Goal: Complete Application Form: Complete application form

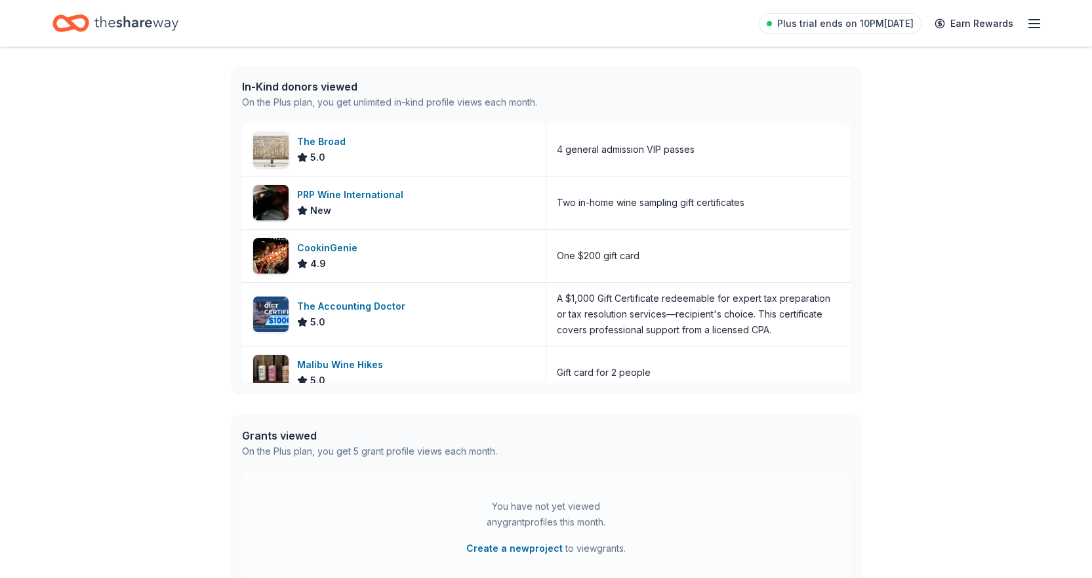
scroll to position [66, 0]
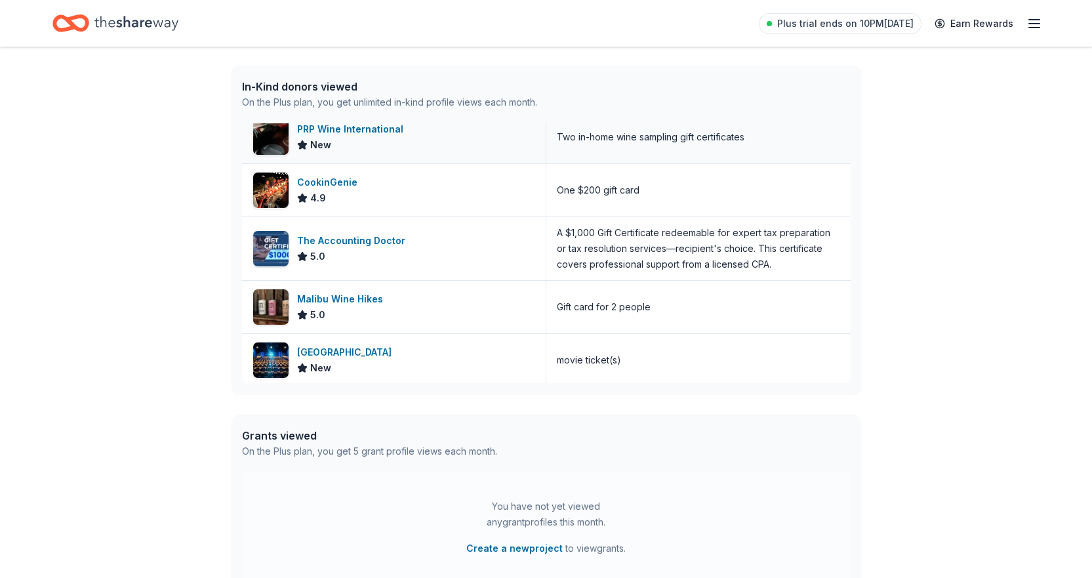
click at [386, 132] on div "PRP Wine International" at bounding box center [353, 129] width 112 height 16
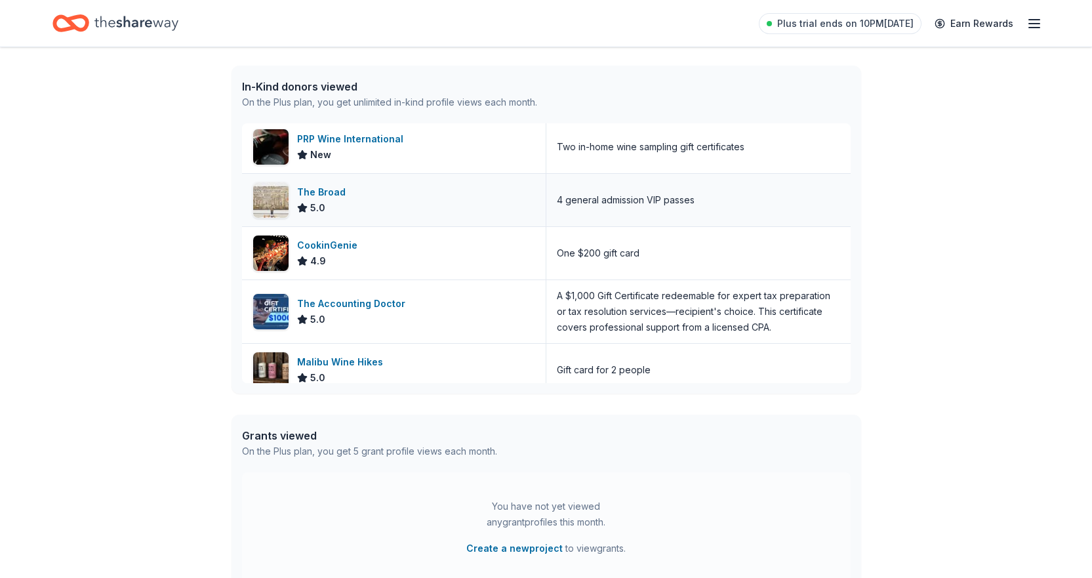
scroll to position [0, 0]
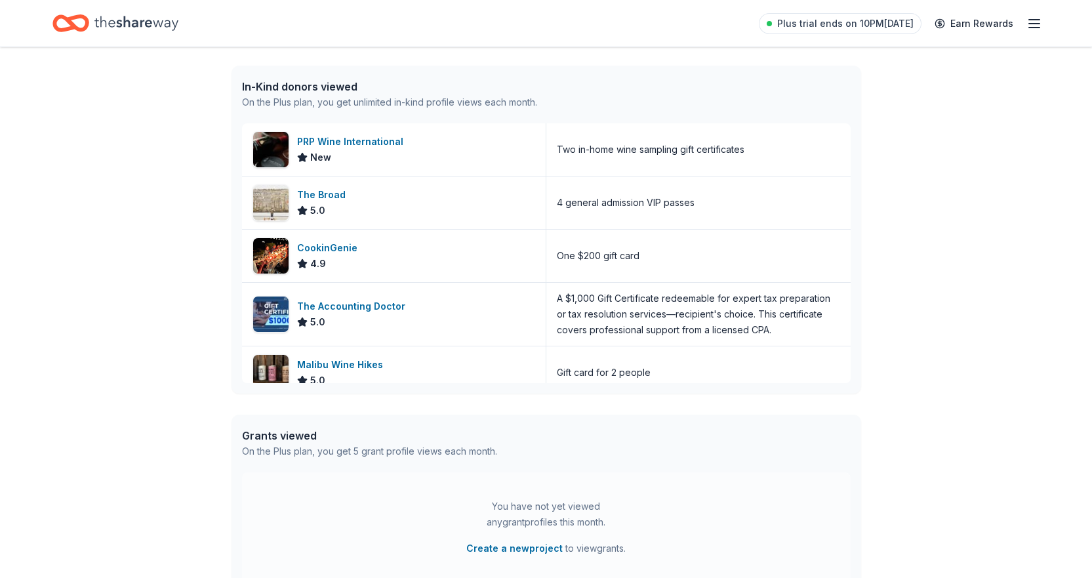
click at [146, 22] on icon "Home" at bounding box center [136, 23] width 84 height 14
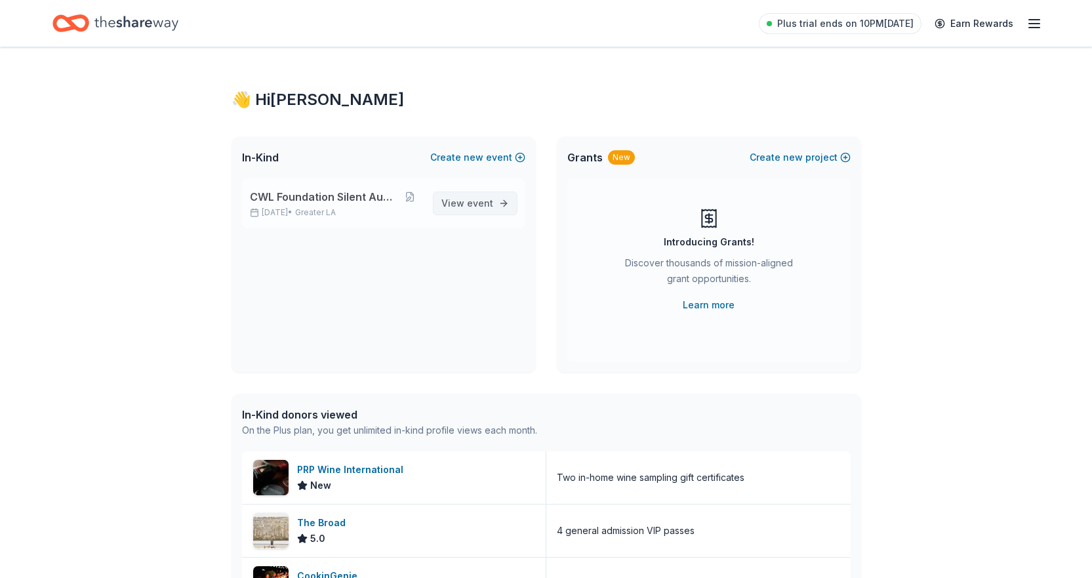
click at [475, 206] on span "event" at bounding box center [480, 202] width 26 height 11
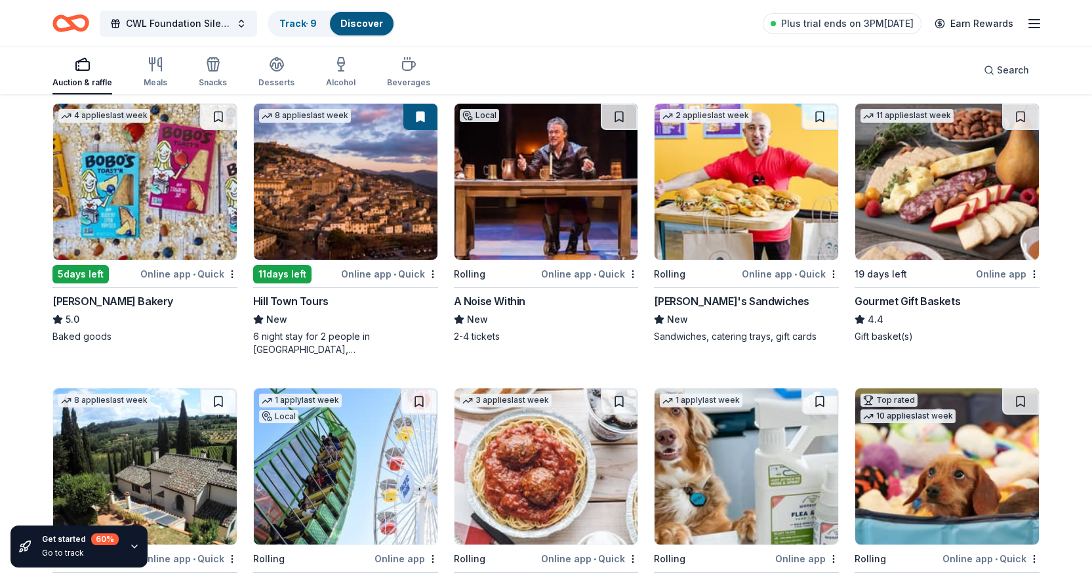
scroll to position [722, 0]
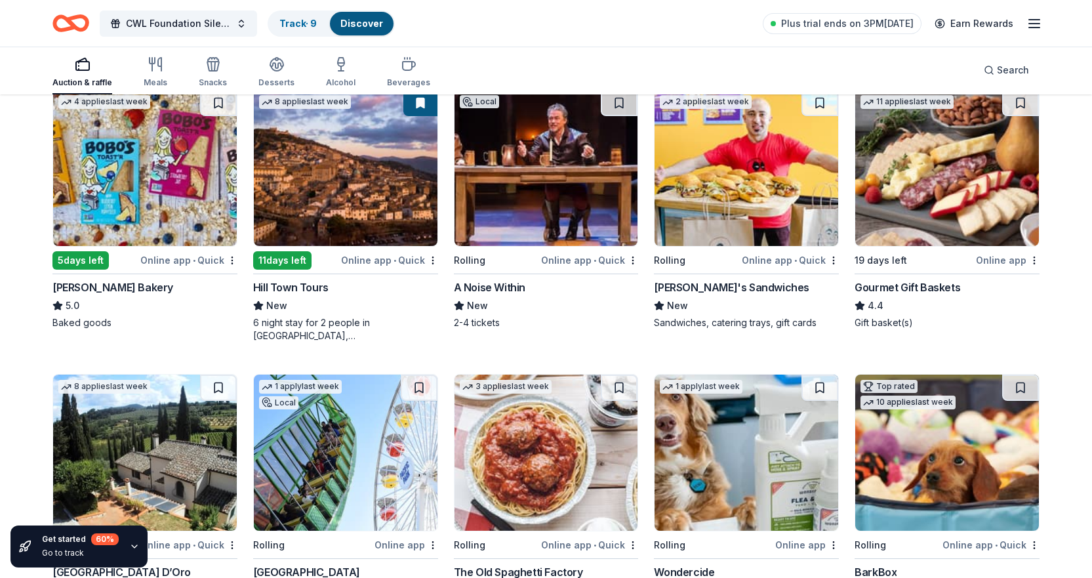
click at [934, 289] on div "Gourmet Gift Baskets" at bounding box center [908, 287] width 106 height 16
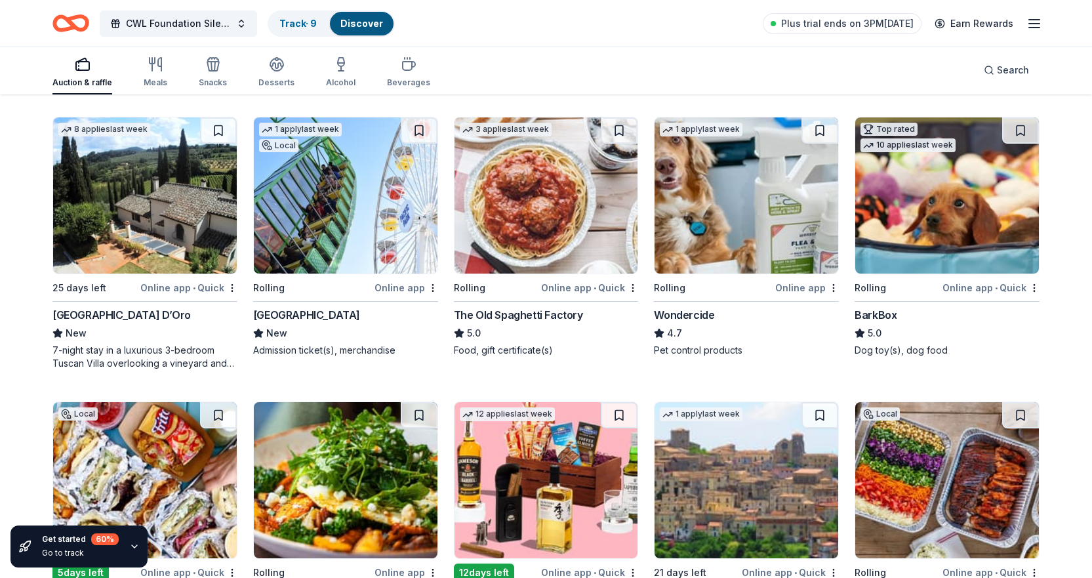
scroll to position [984, 0]
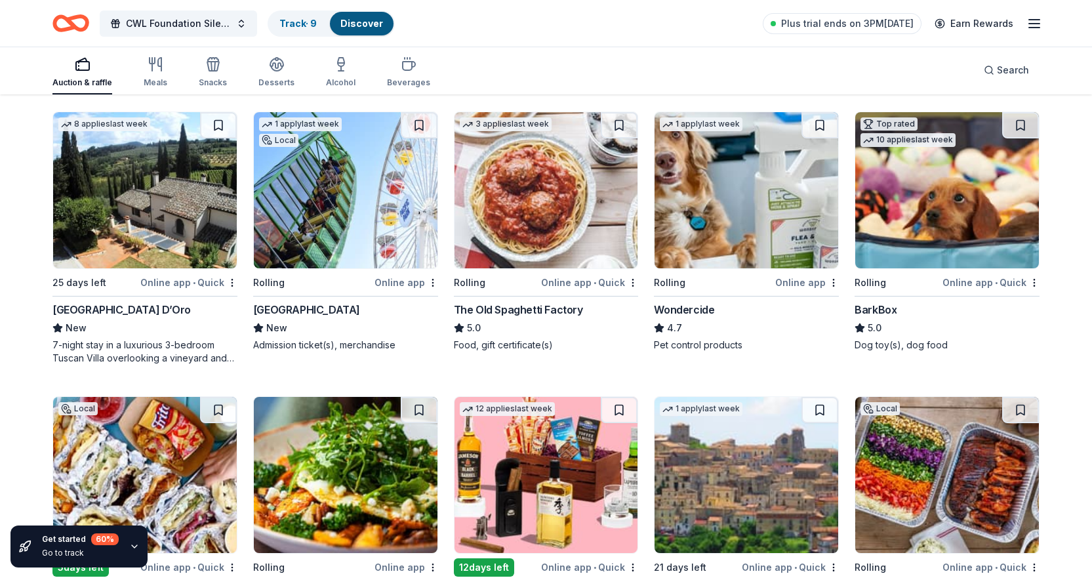
click at [875, 309] on div "BarkBox" at bounding box center [876, 310] width 42 height 16
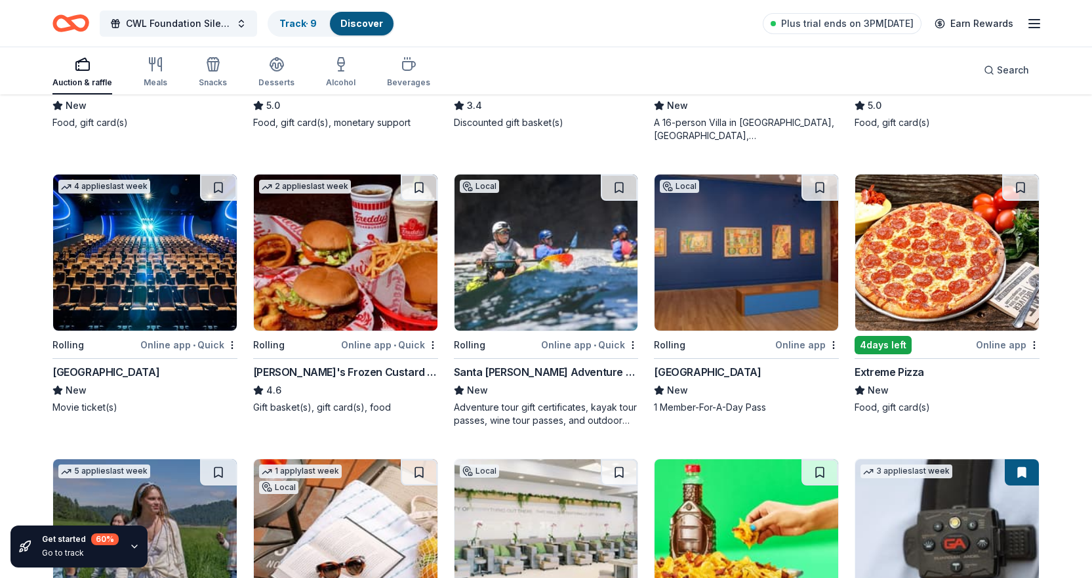
scroll to position [1509, 0]
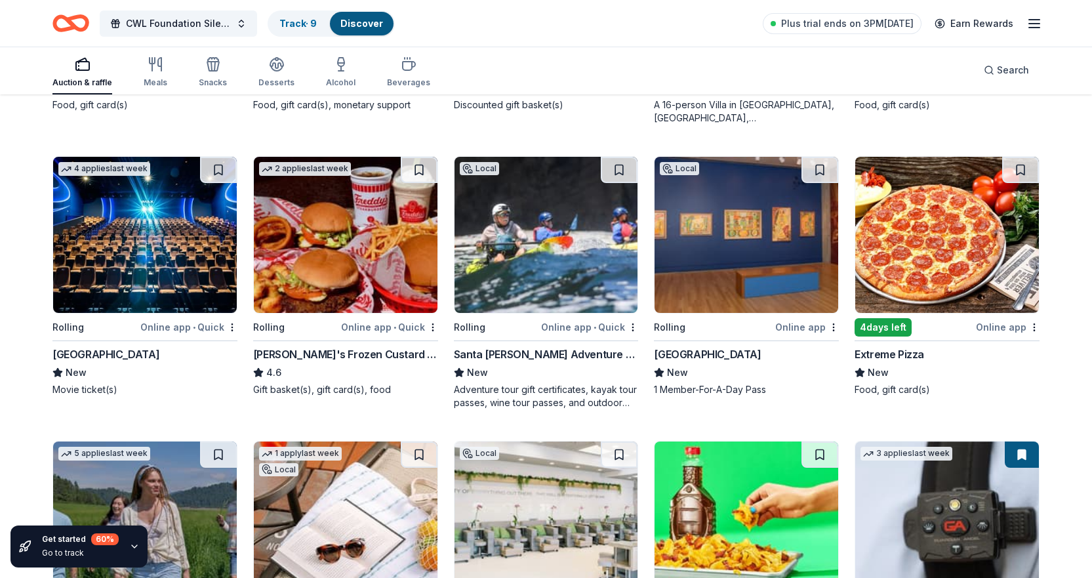
click at [531, 353] on div "Santa Barbara Adventure Company" at bounding box center [546, 354] width 185 height 16
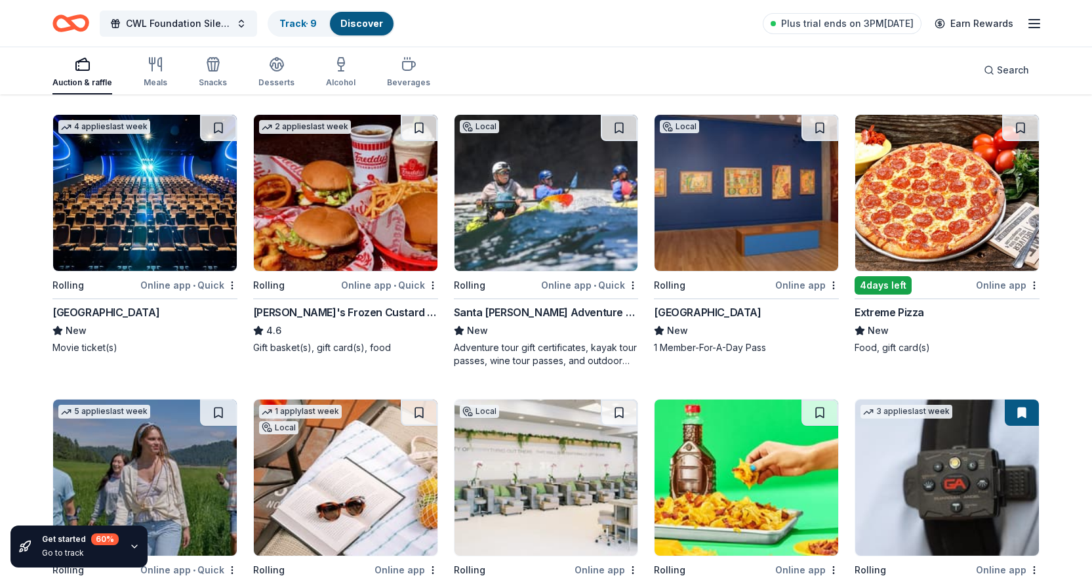
scroll to position [1574, 0]
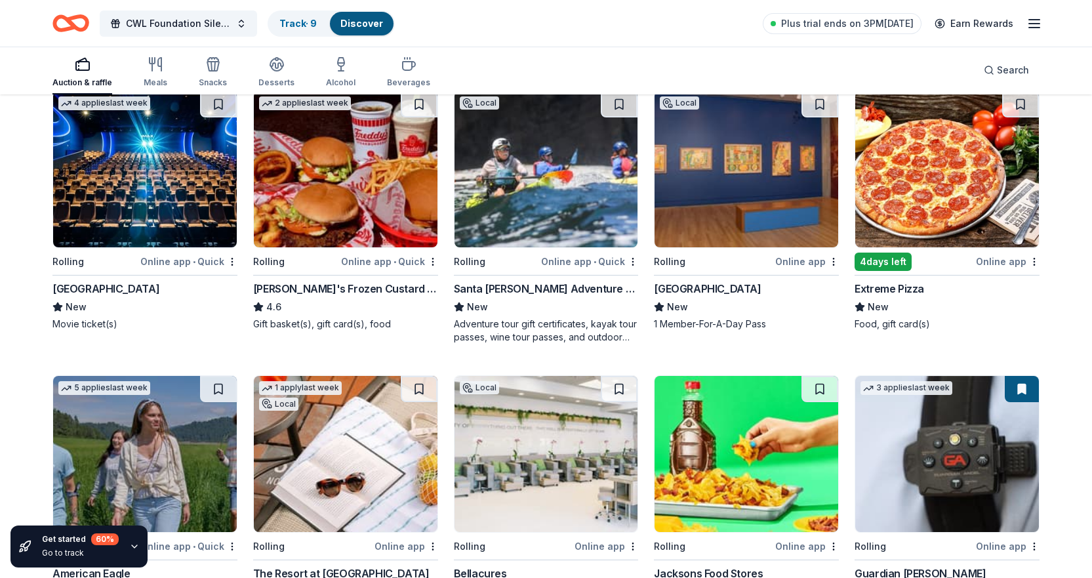
click at [695, 289] on div "Skirball Cultural Center" at bounding box center [707, 289] width 107 height 16
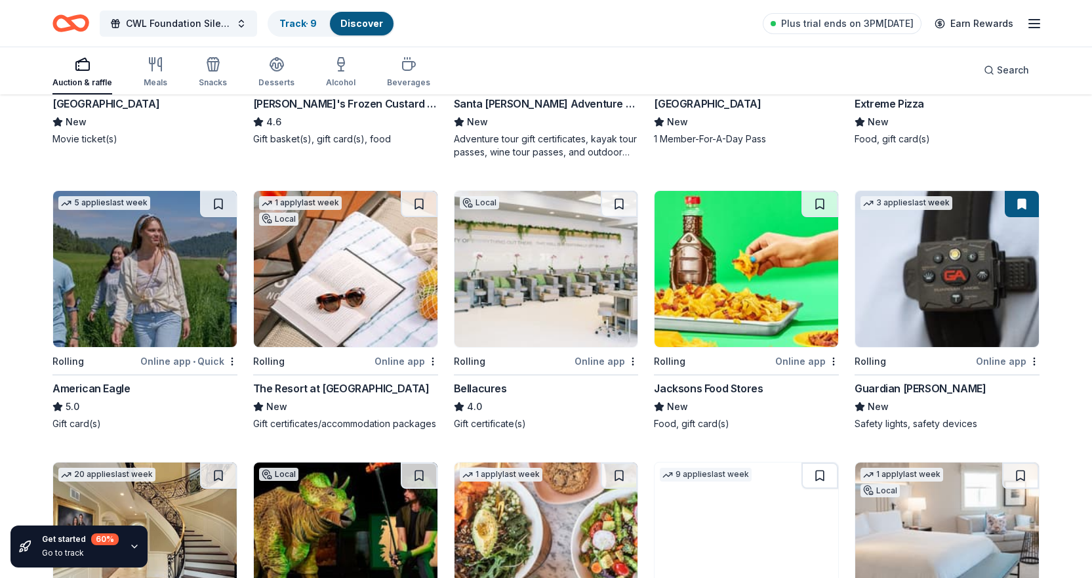
scroll to position [1771, 0]
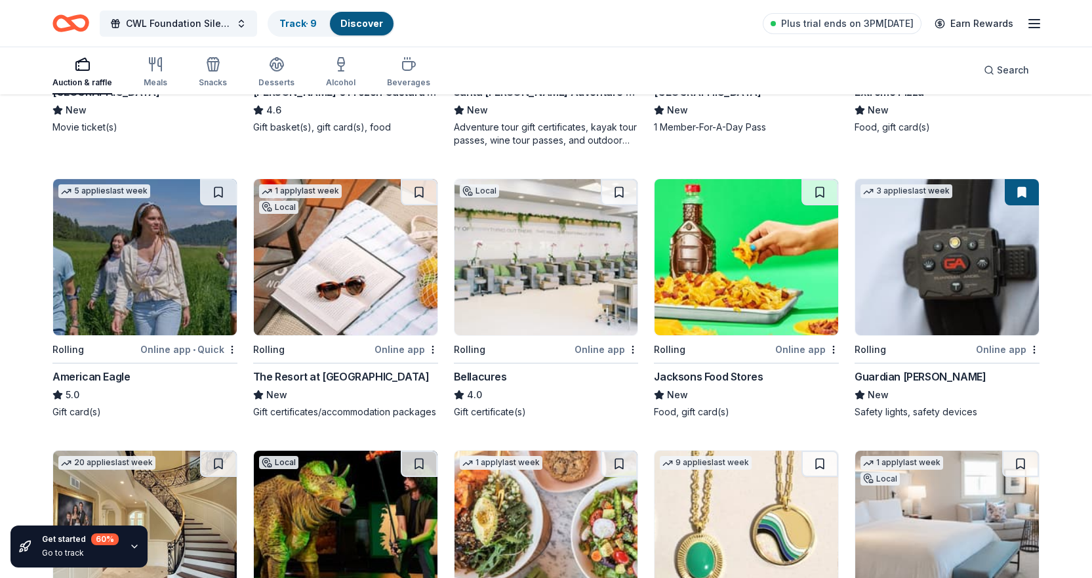
click at [307, 375] on div "The Resort at Pelican Hill" at bounding box center [341, 377] width 176 height 16
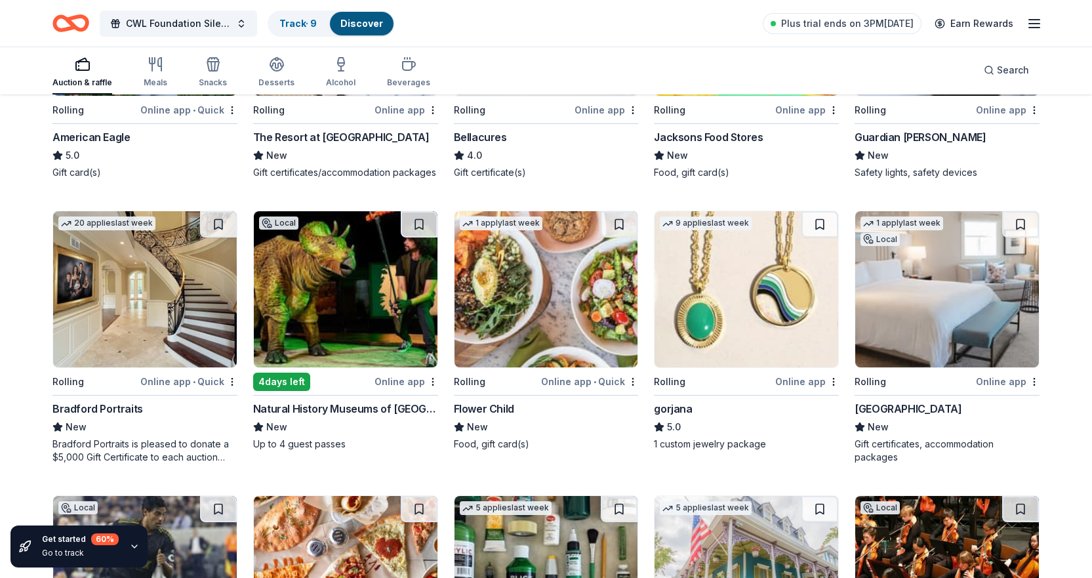
scroll to position [2034, 0]
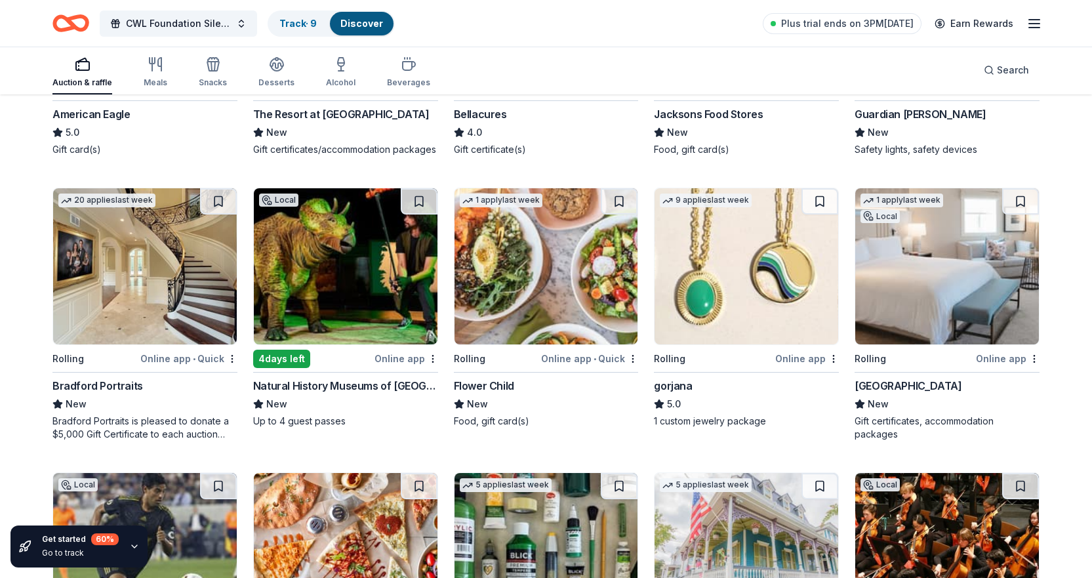
click at [94, 386] on div "Bradford Portraits" at bounding box center [97, 386] width 91 height 16
click at [680, 384] on div "gorjana" at bounding box center [673, 386] width 38 height 16
click at [914, 383] on div "Waldorf Astoria Monarch Beach Resort & Club" at bounding box center [908, 386] width 107 height 16
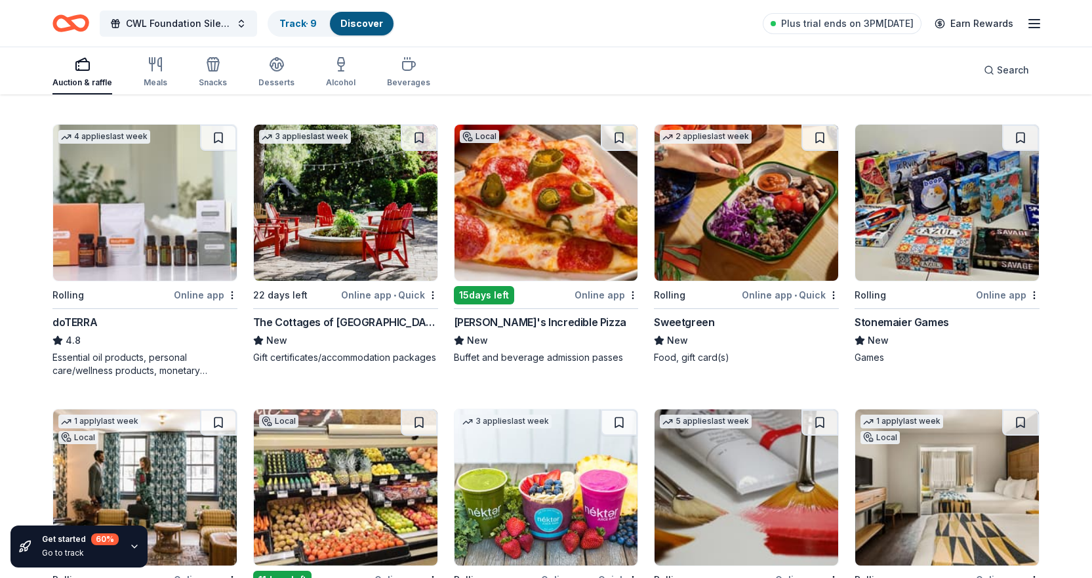
scroll to position [2952, 0]
click at [329, 320] on div "The Cottages of Napa Valley" at bounding box center [345, 322] width 185 height 16
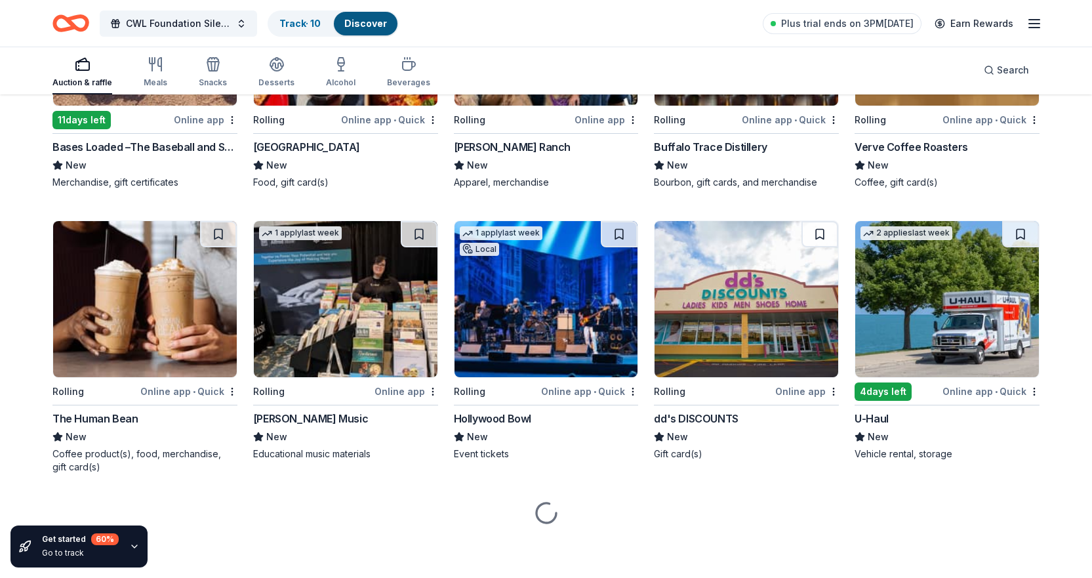
scroll to position [3697, 0]
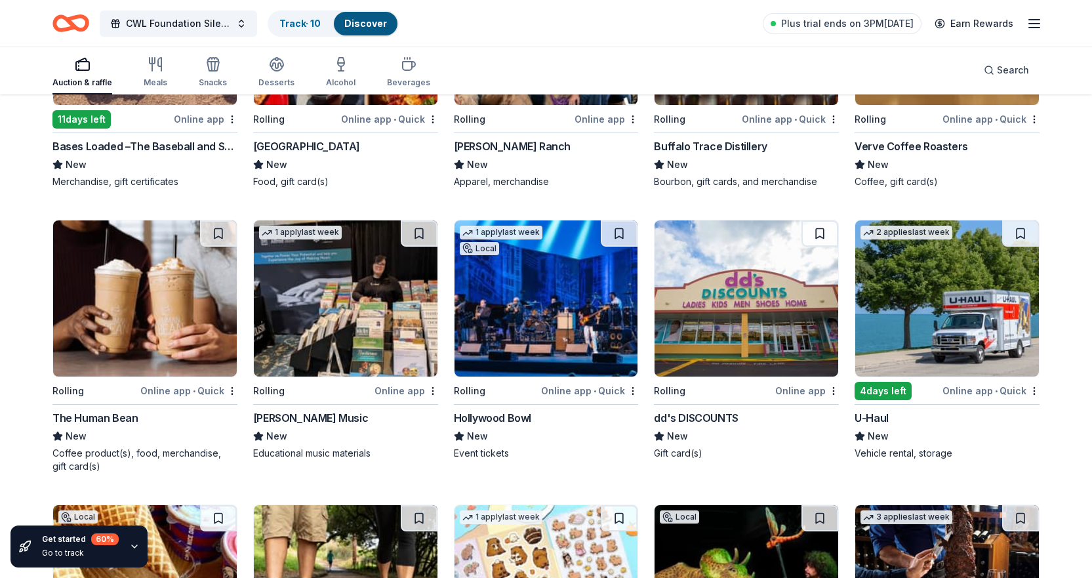
click at [494, 418] on div "Hollywood Bowl" at bounding box center [492, 418] width 77 height 16
click at [506, 420] on div "Hollywood Bowl" at bounding box center [492, 418] width 77 height 16
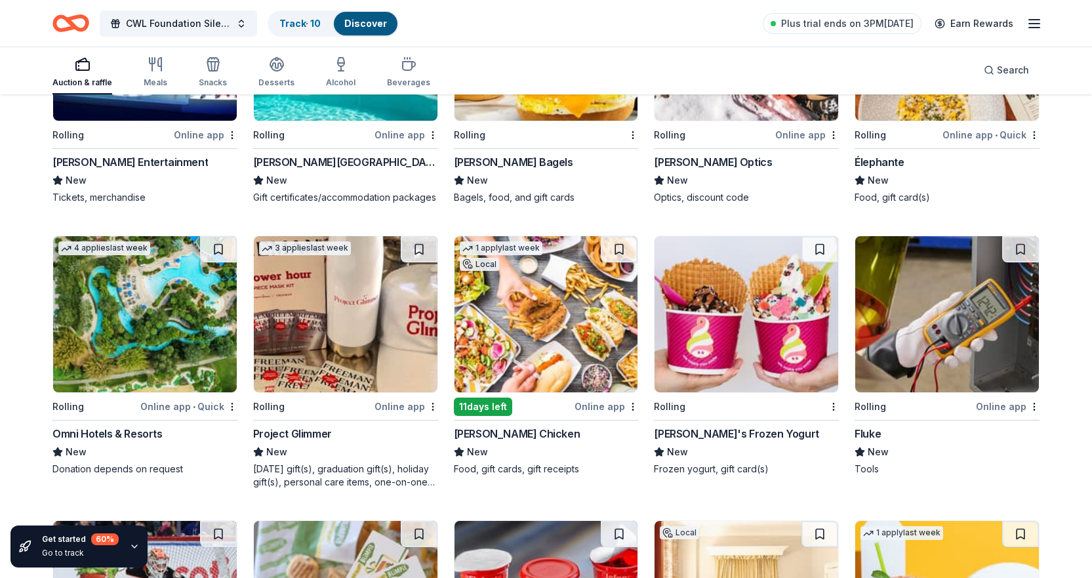
scroll to position [5271, 0]
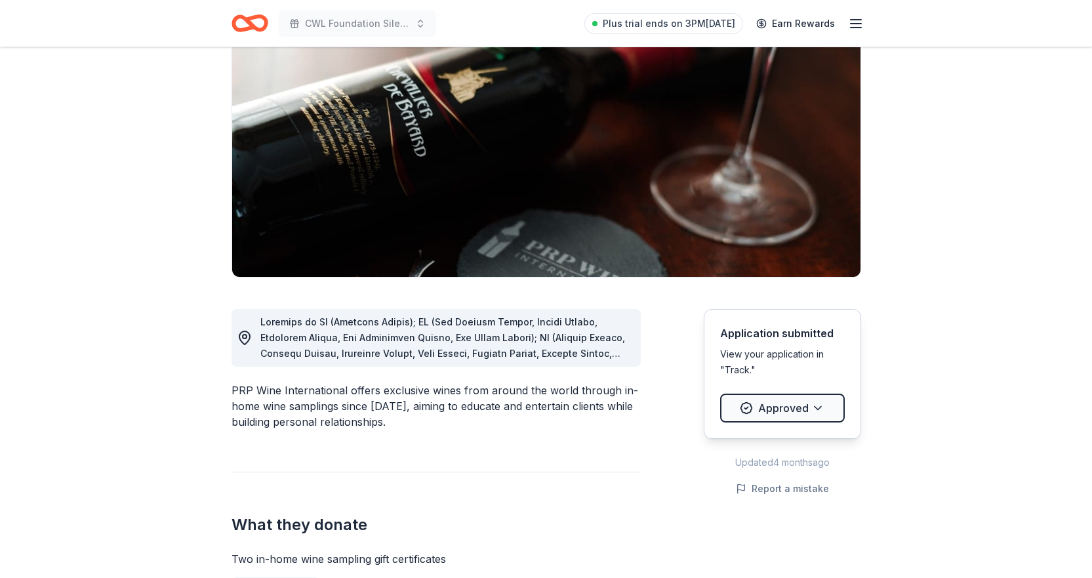
scroll to position [131, 0]
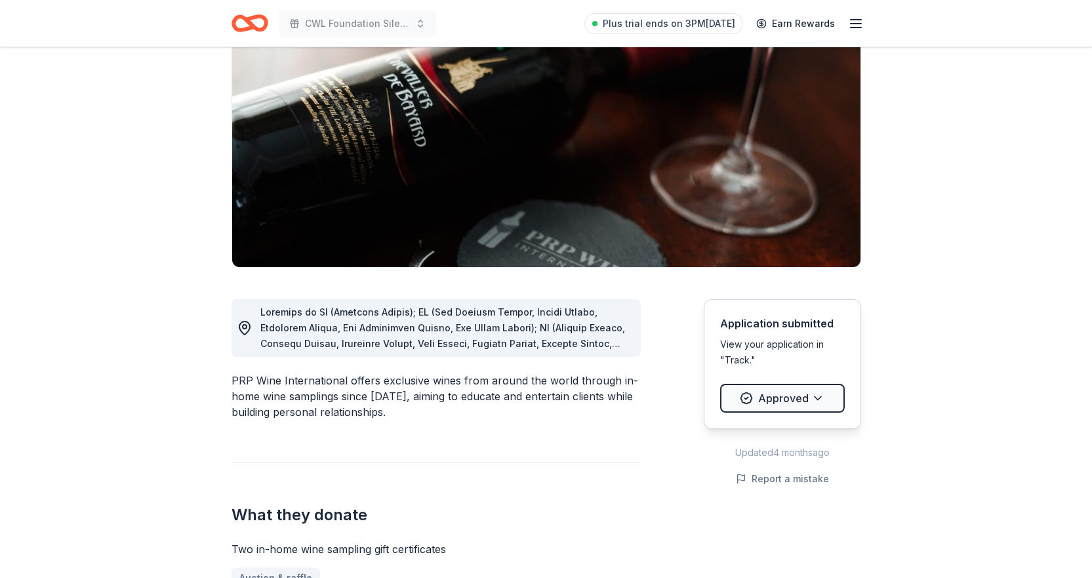
click at [433, 310] on span at bounding box center [445, 492] width 370 height 373
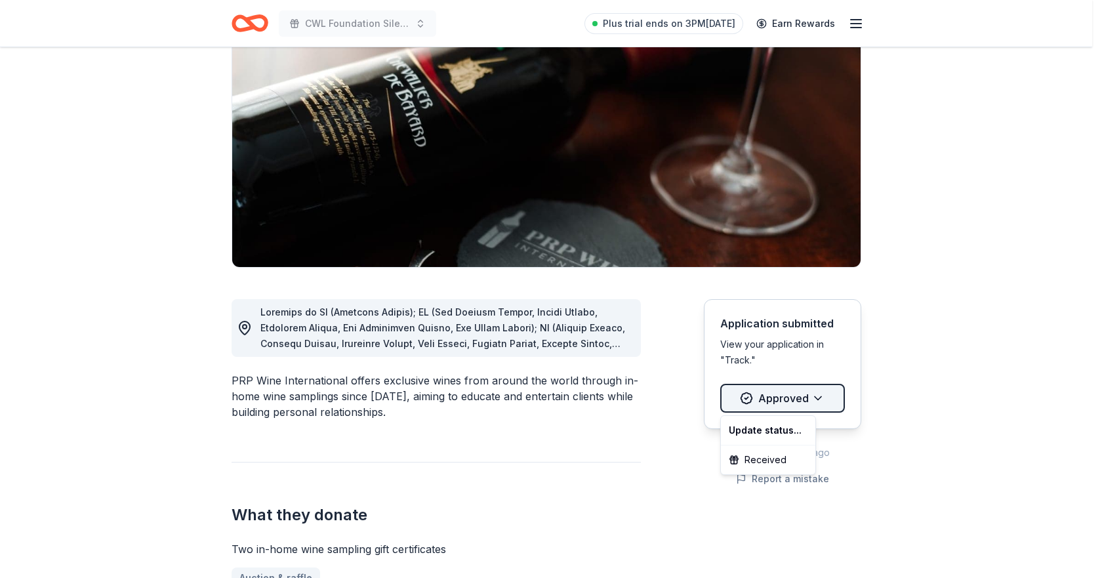
click at [796, 393] on html "CWL Foundation Silent Auction Plus trial ends on 3PM, 10/20 Earn Rewards Due in…" at bounding box center [551, 158] width 1102 height 578
click at [894, 373] on html "CWL Foundation Silent Auction Plus trial ends on 3PM, 10/20 Earn Rewards Due in…" at bounding box center [551, 158] width 1102 height 578
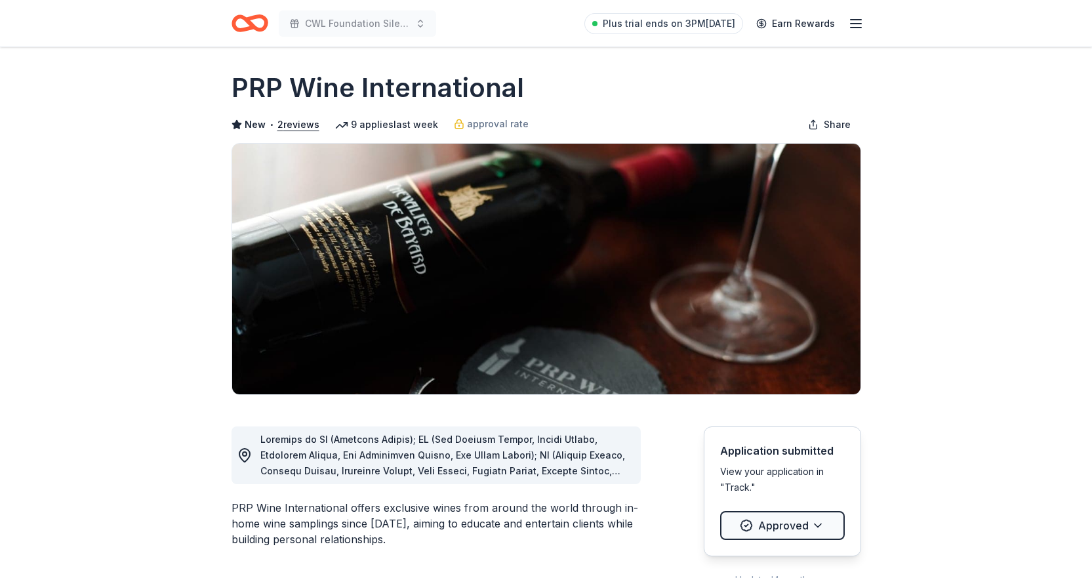
scroll to position [0, 0]
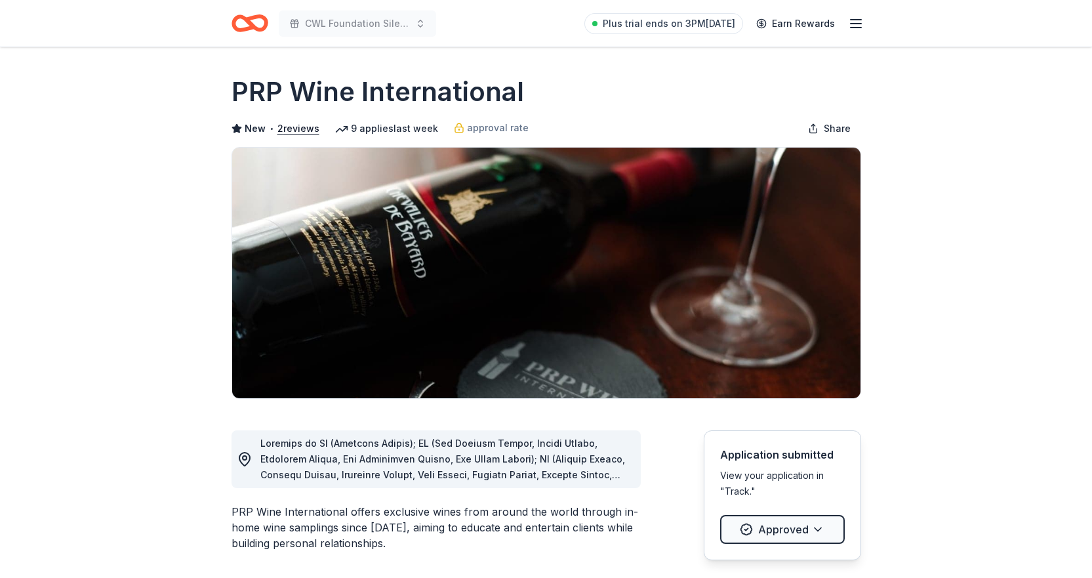
click at [859, 24] on line "button" at bounding box center [856, 24] width 10 height 0
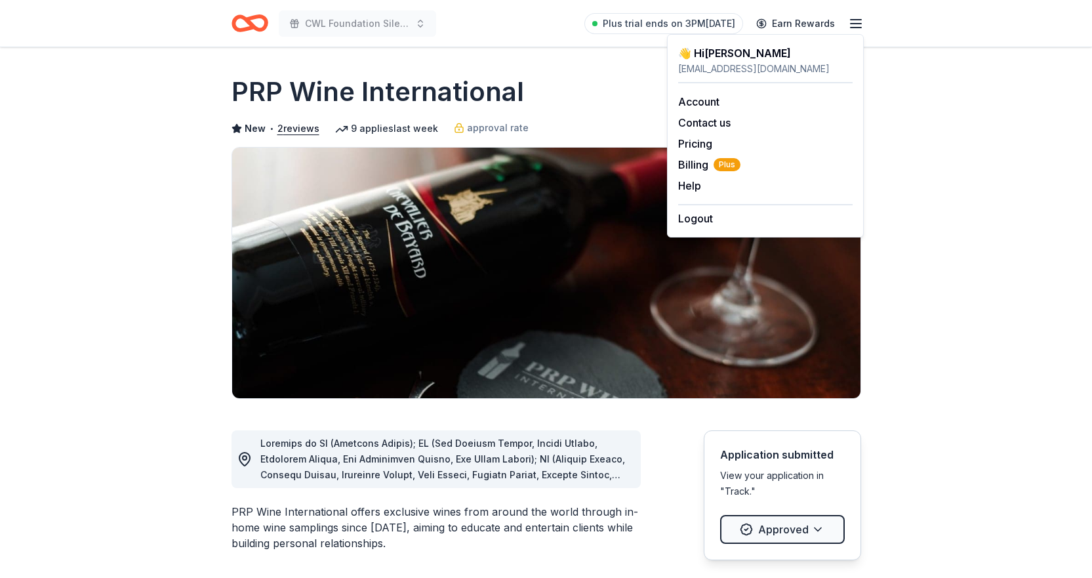
click at [859, 24] on line "button" at bounding box center [856, 24] width 10 height 0
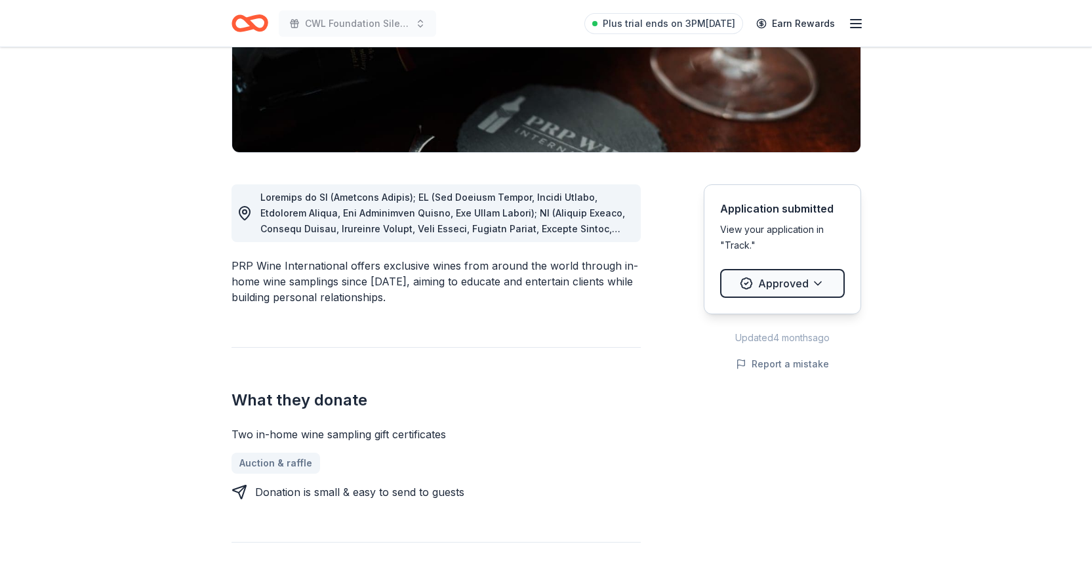
scroll to position [241, 0]
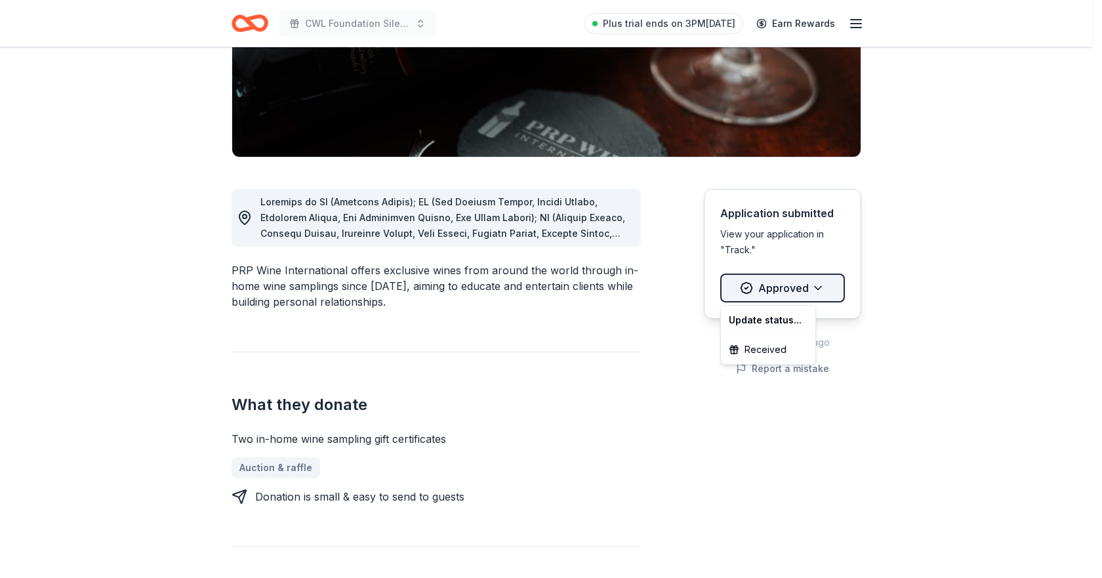
click at [780, 286] on html "CWL Foundation Silent Auction Plus trial ends on 3PM, 10/20 Earn Rewards Due in…" at bounding box center [551, 48] width 1102 height 578
click at [816, 287] on html "CWL Foundation Silent Auction Plus trial ends on 3PM, 10/20 Earn Rewards Due in…" at bounding box center [551, 48] width 1102 height 578
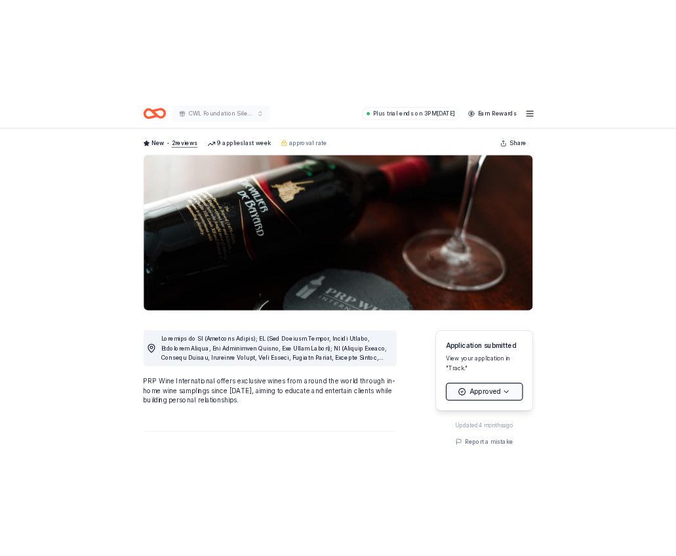
scroll to position [131, 0]
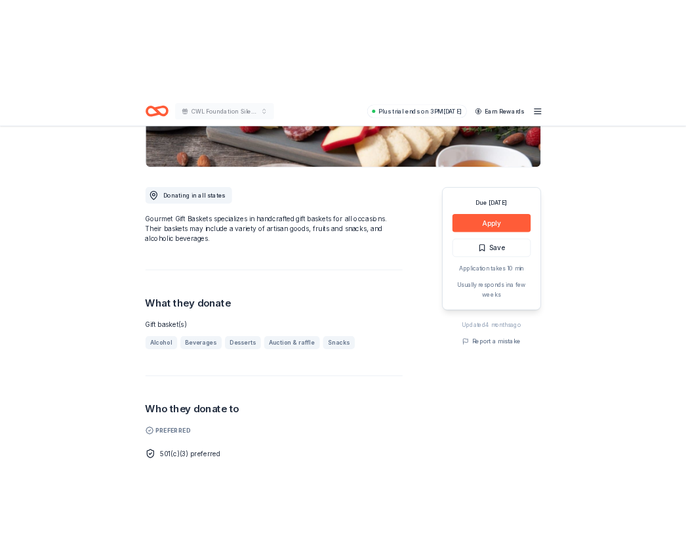
scroll to position [262, 0]
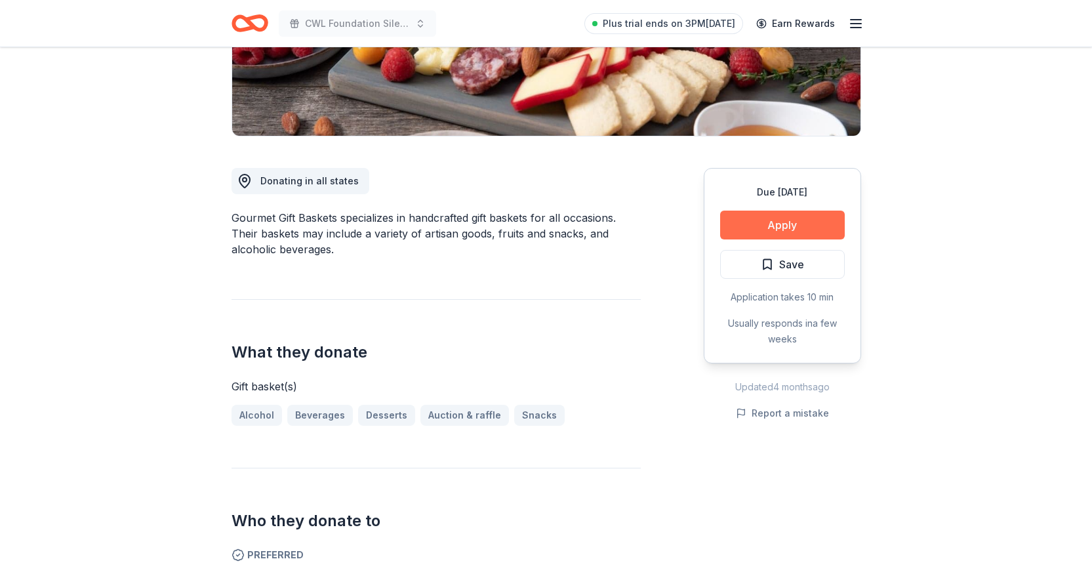
click at [770, 227] on button "Apply" at bounding box center [782, 225] width 125 height 29
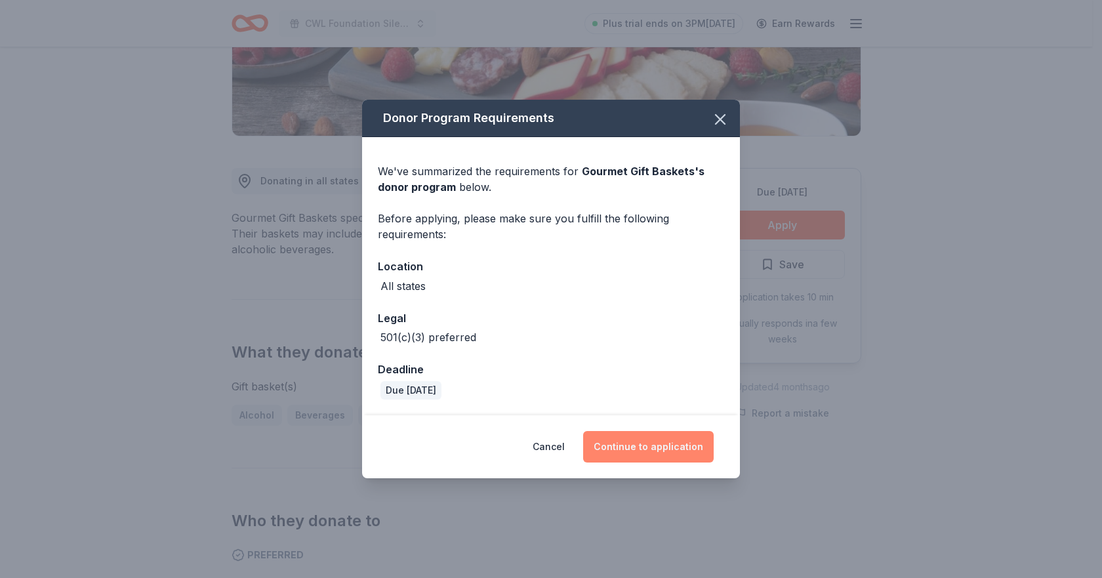
click at [636, 445] on button "Continue to application" at bounding box center [648, 446] width 131 height 31
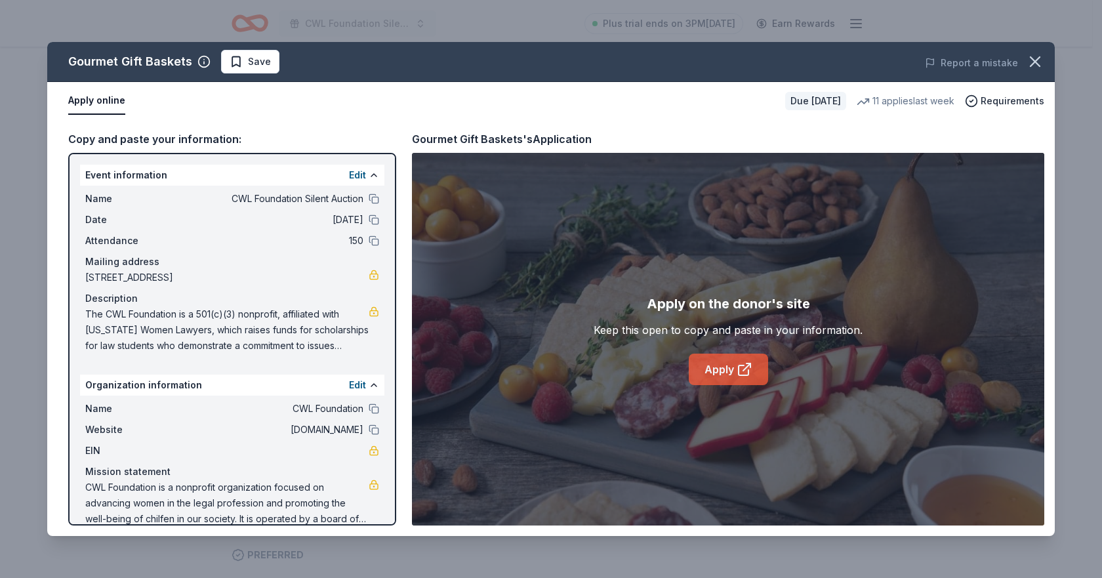
click at [723, 365] on link "Apply" at bounding box center [728, 369] width 79 height 31
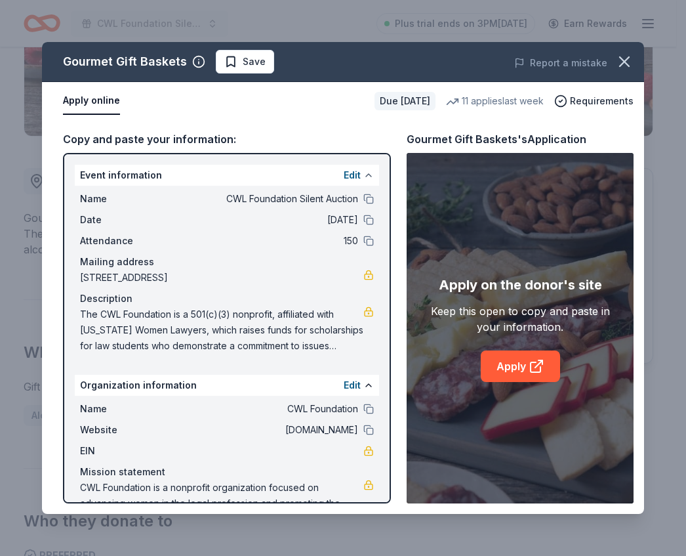
click at [363, 176] on button at bounding box center [368, 175] width 10 height 10
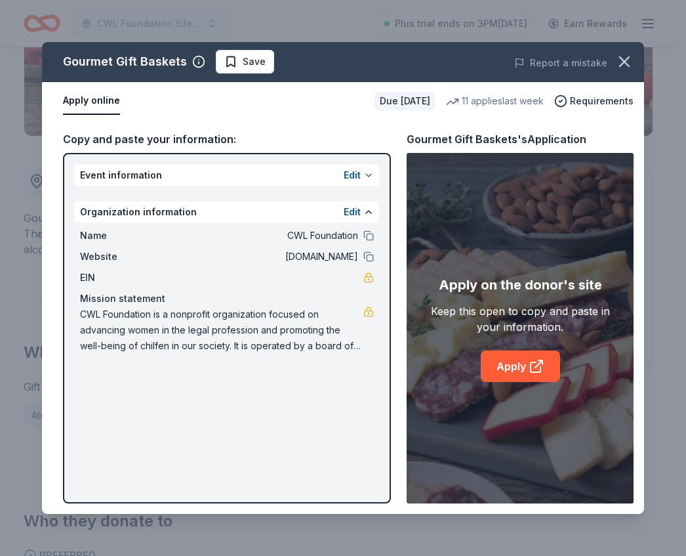
click at [365, 172] on button at bounding box center [368, 175] width 10 height 10
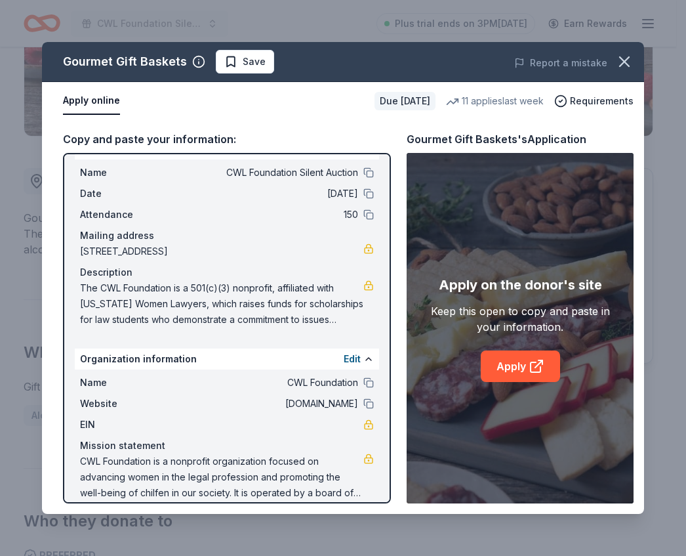
scroll to position [41, 0]
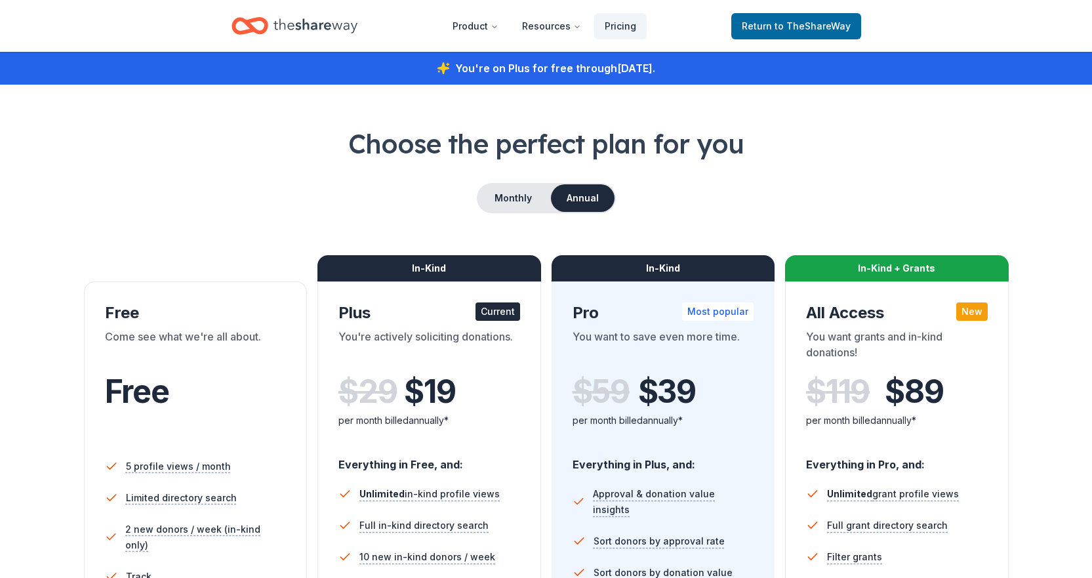
click at [331, 29] on icon "Home" at bounding box center [316, 25] width 84 height 27
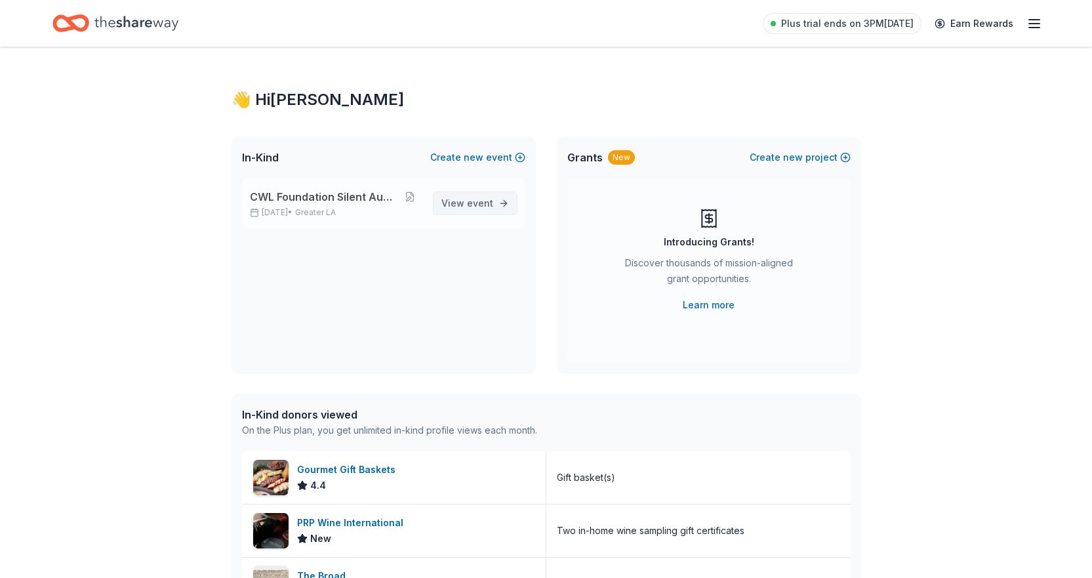
click at [461, 198] on span "View event" at bounding box center [468, 203] width 52 height 16
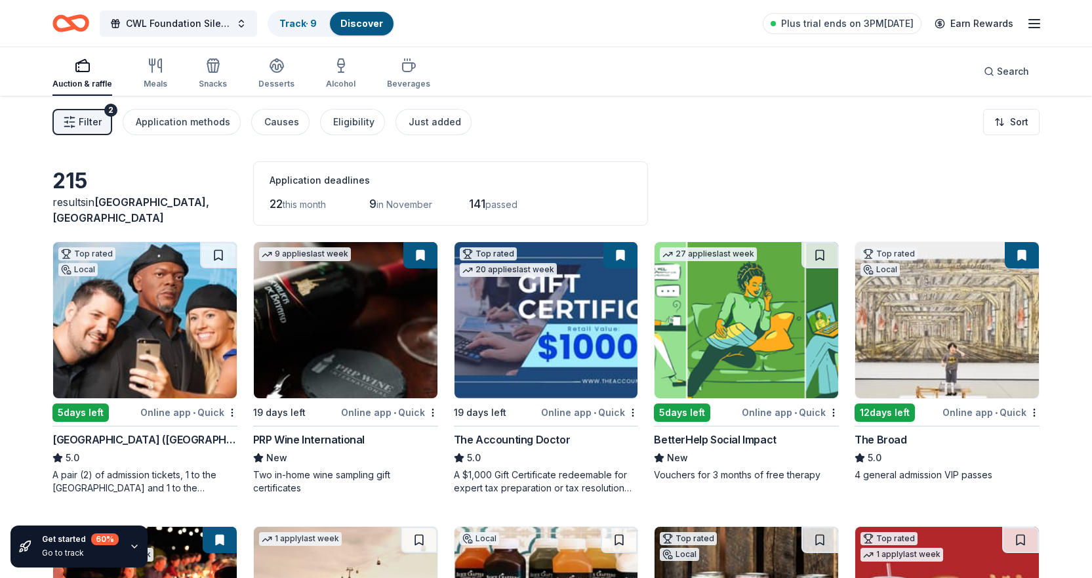
click at [1030, 21] on icon "button" at bounding box center [1035, 24] width 16 height 16
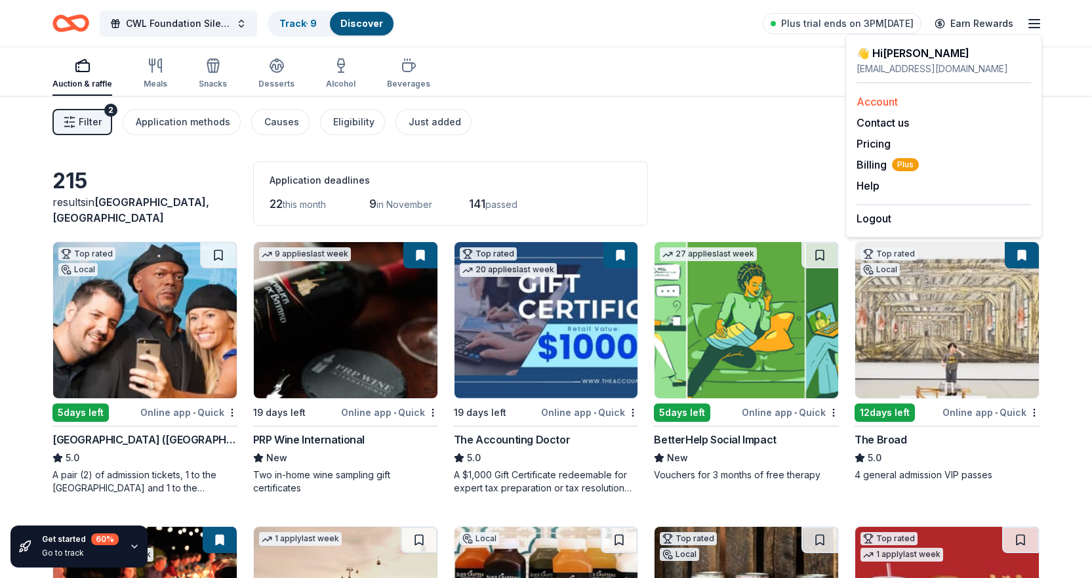
click at [885, 104] on link "Account" at bounding box center [877, 101] width 41 height 13
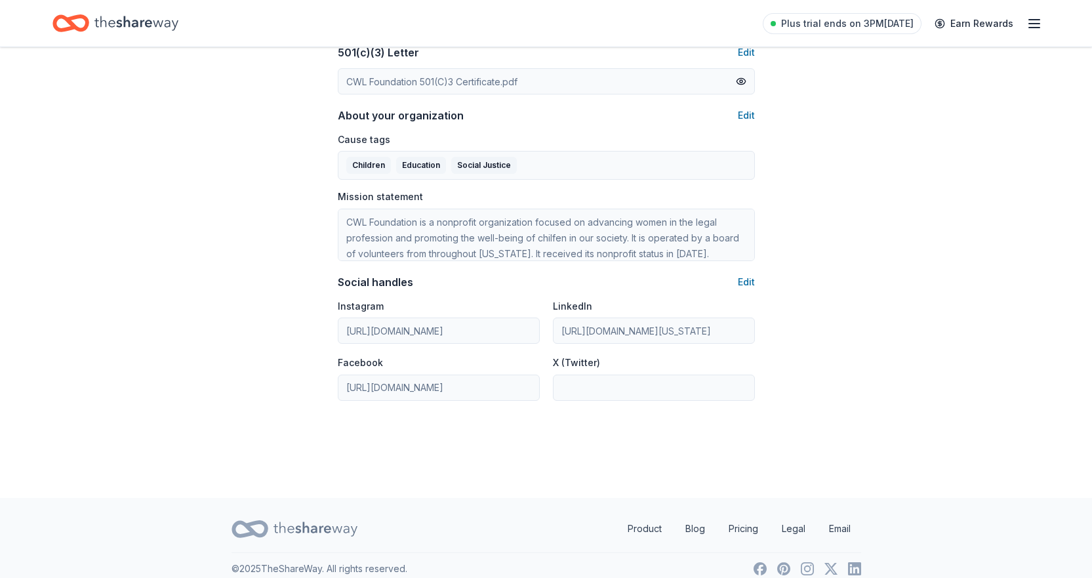
scroll to position [736, 0]
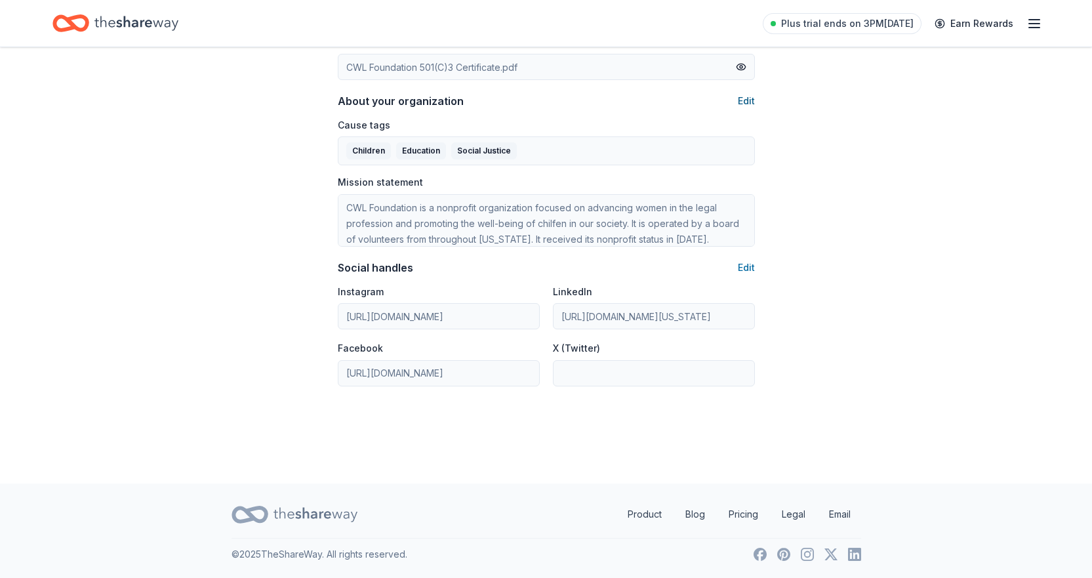
click at [745, 98] on button "Edit" at bounding box center [746, 101] width 17 height 16
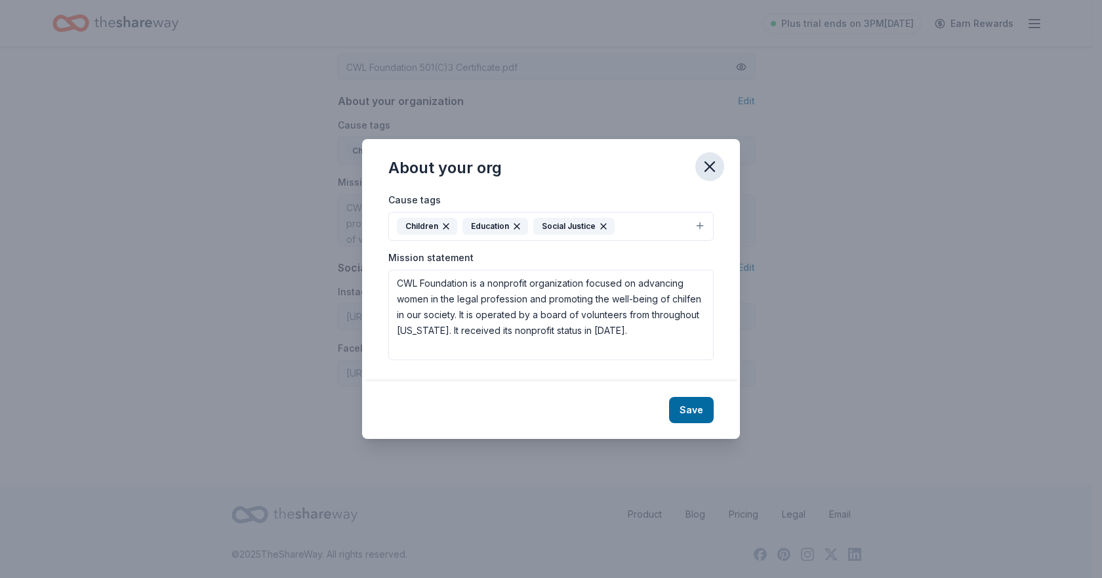
click at [709, 159] on icon "button" at bounding box center [710, 166] width 18 height 18
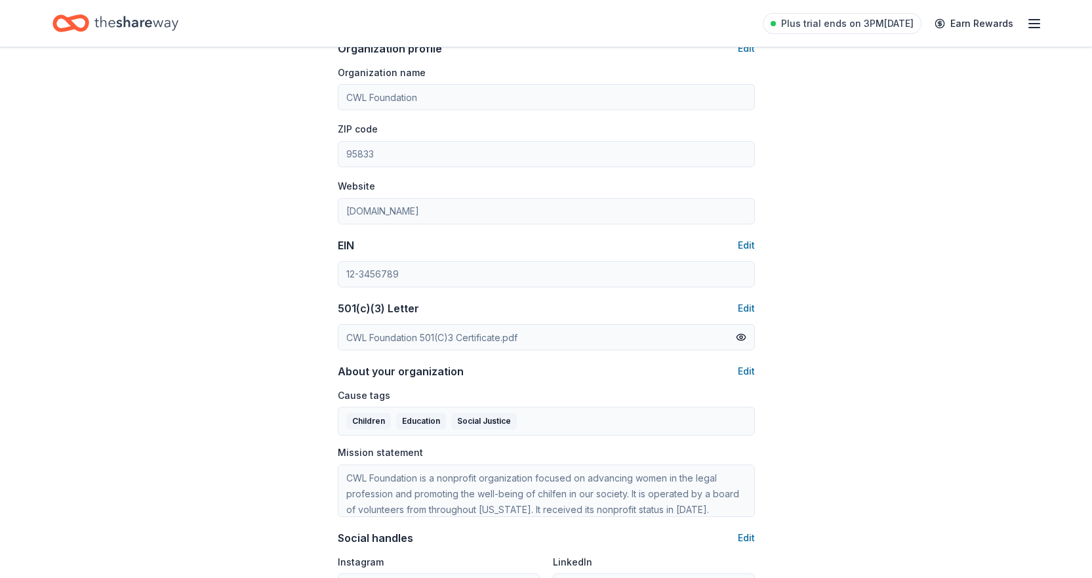
scroll to position [590, 0]
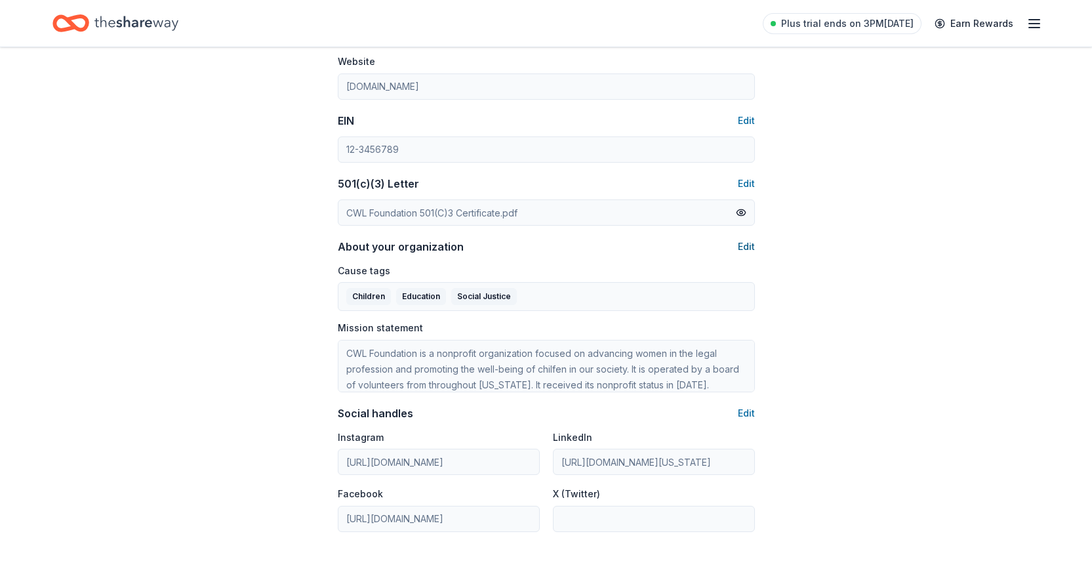
click at [745, 247] on button "Edit" at bounding box center [746, 247] width 17 height 16
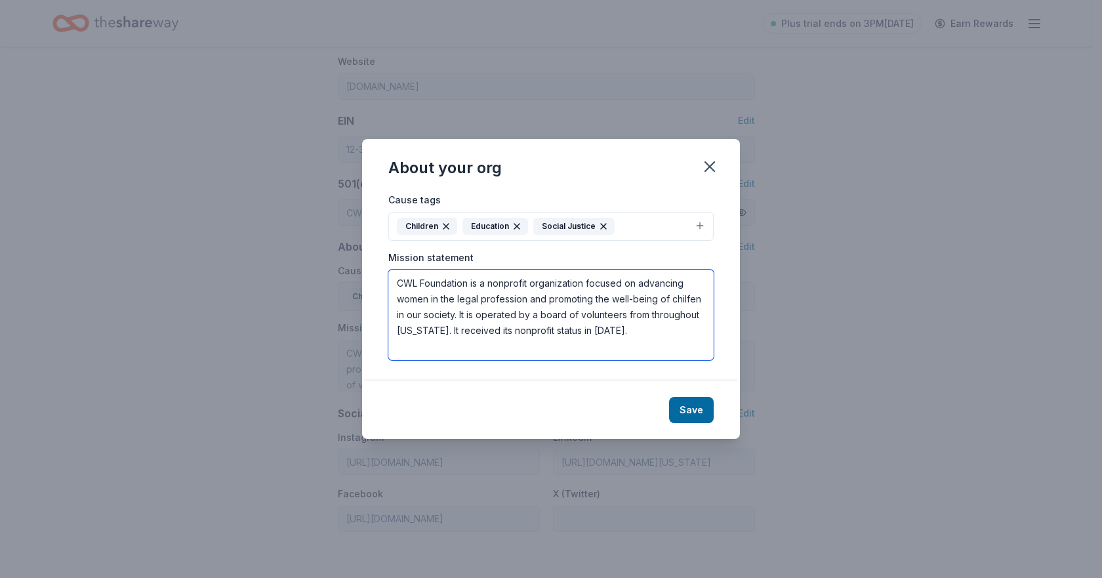
drag, startPoint x: 461, startPoint y: 313, endPoint x: 618, endPoint y: 329, distance: 158.2
click at [618, 329] on textarea "CWL Foundation is a nonprofit organization focused on advancing women in the le…" at bounding box center [550, 315] width 325 height 91
click at [713, 168] on icon "button" at bounding box center [710, 166] width 18 height 18
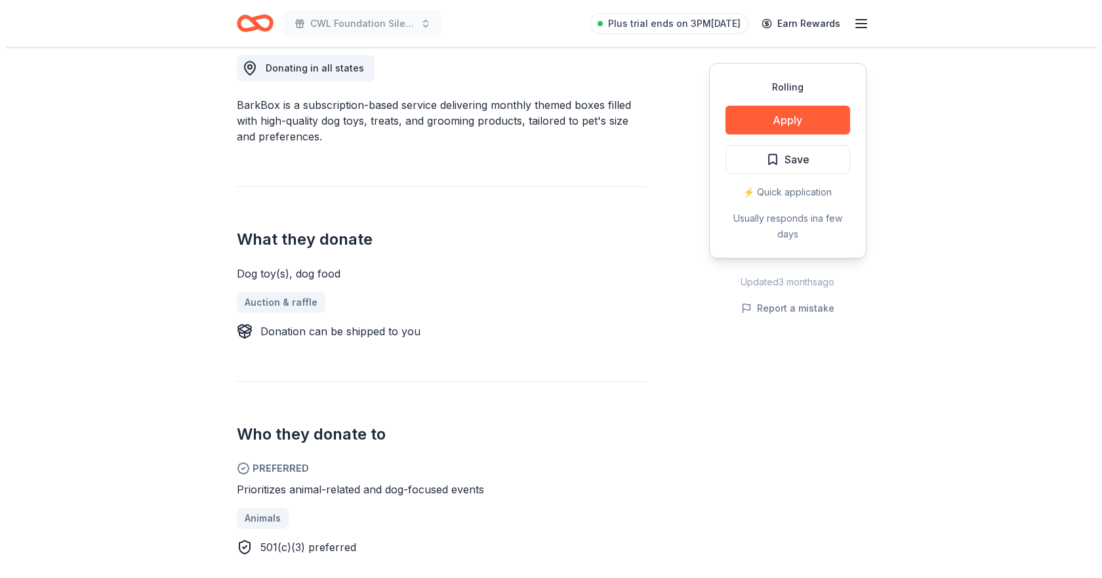
scroll to position [394, 0]
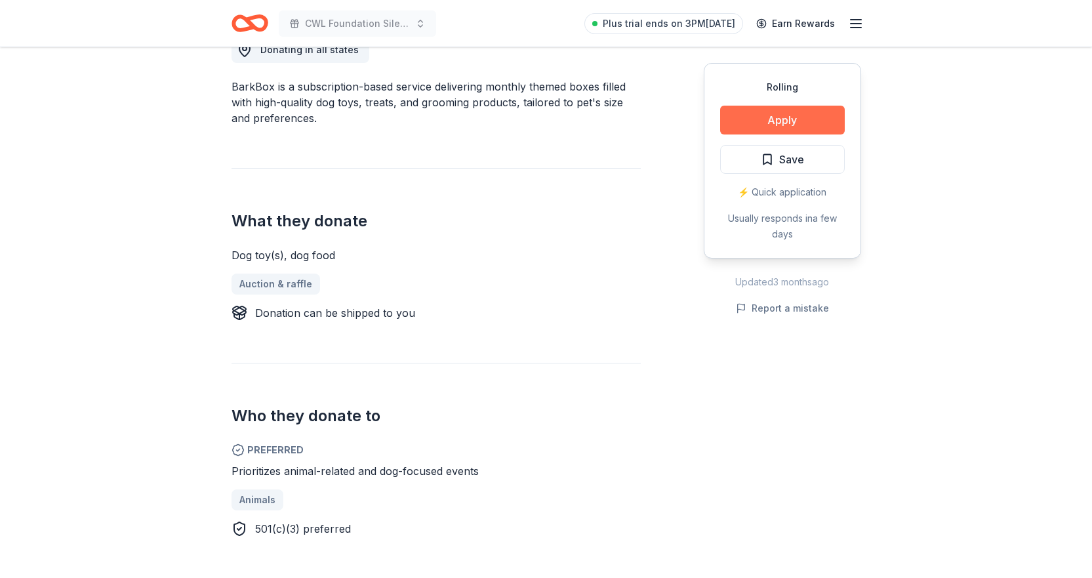
click at [777, 121] on button "Apply" at bounding box center [782, 120] width 125 height 29
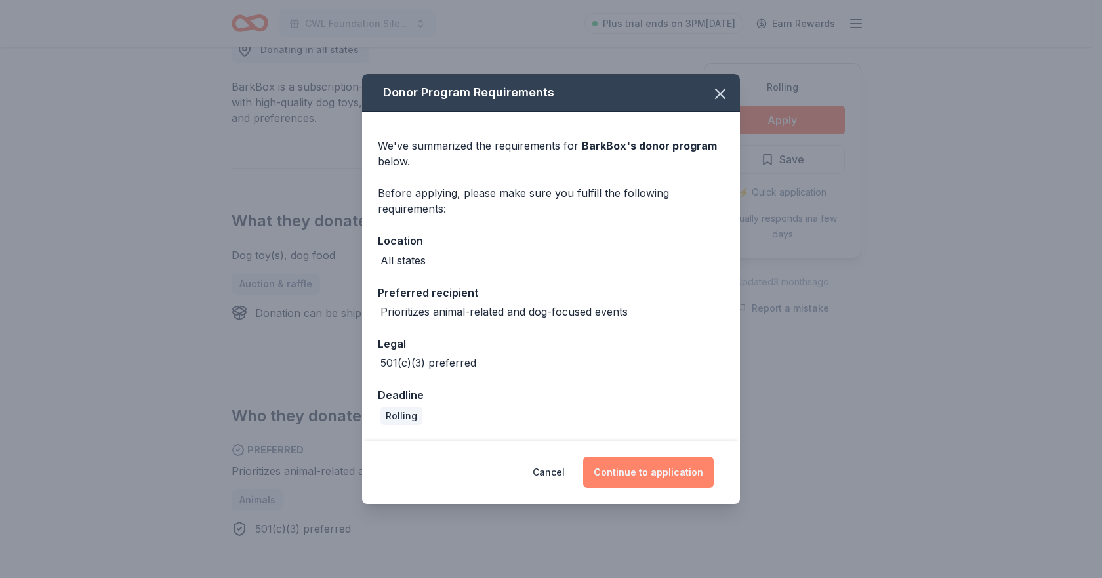
click at [662, 464] on button "Continue to application" at bounding box center [648, 472] width 131 height 31
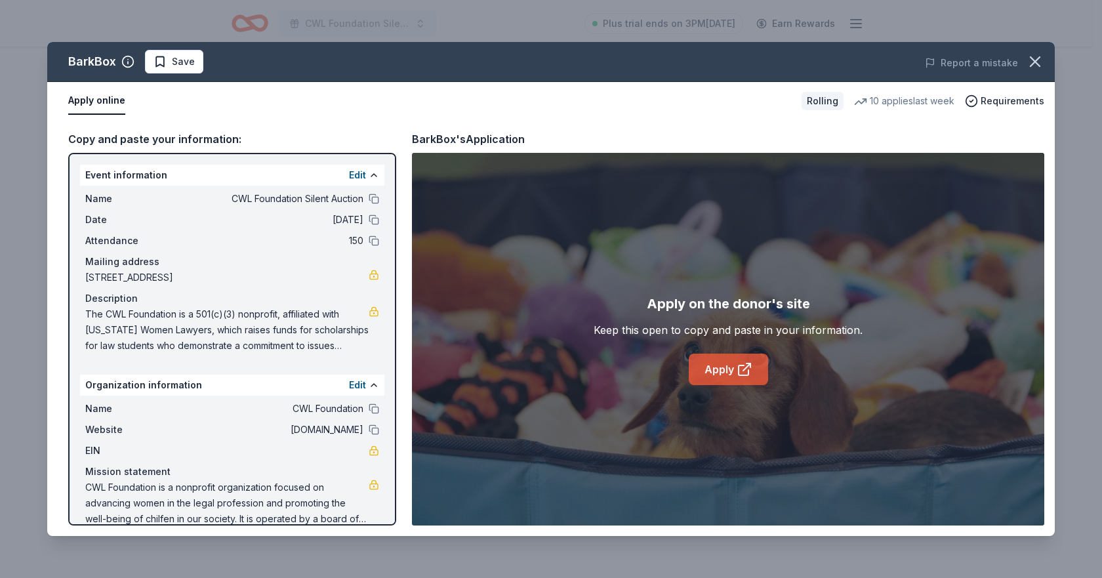
click at [722, 370] on link "Apply" at bounding box center [728, 369] width 79 height 31
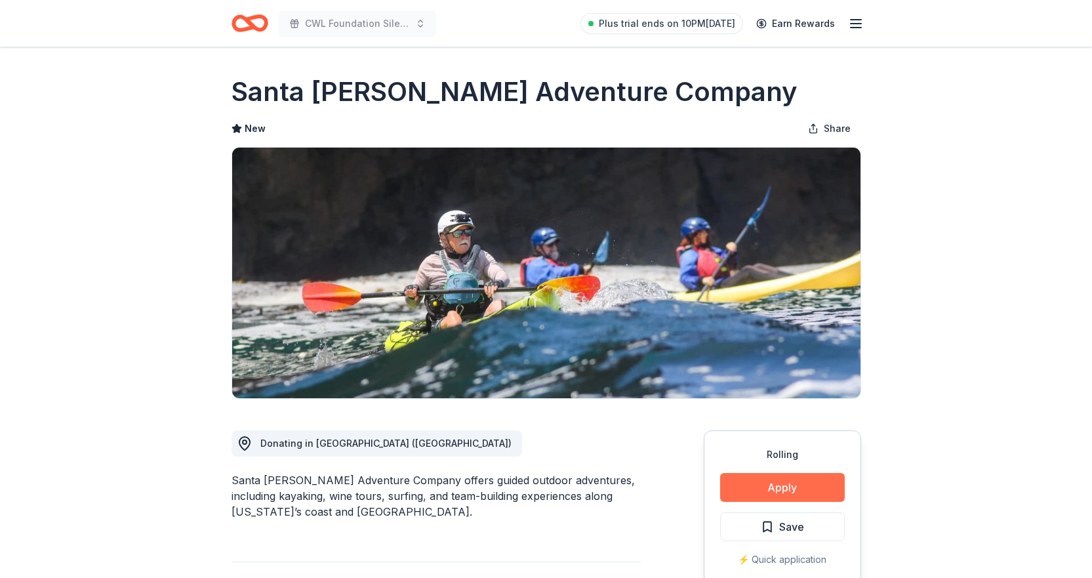
click at [792, 487] on button "Apply" at bounding box center [782, 487] width 125 height 29
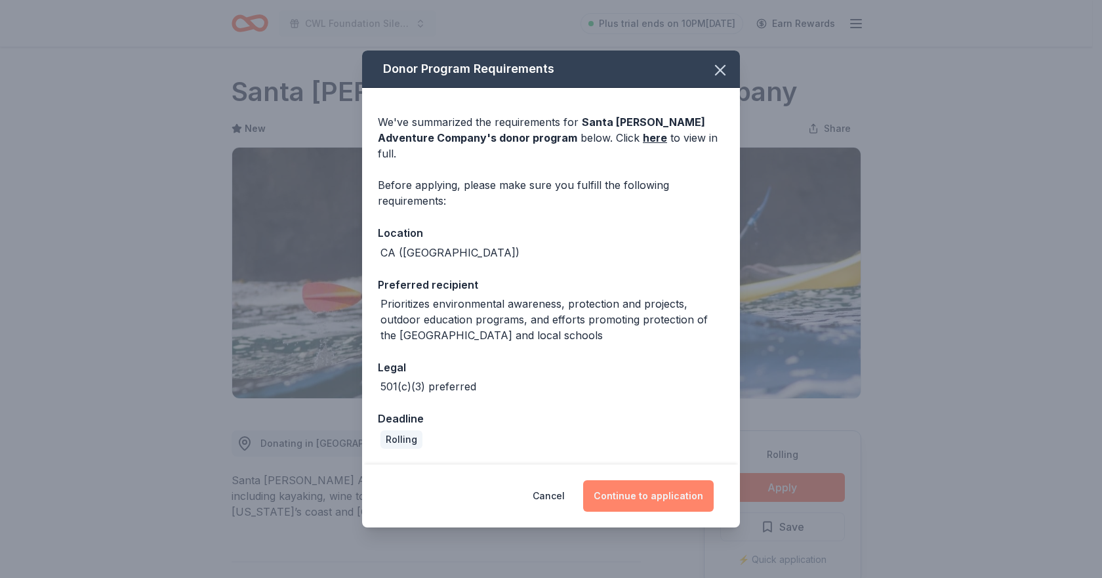
click at [643, 492] on button "Continue to application" at bounding box center [648, 495] width 131 height 31
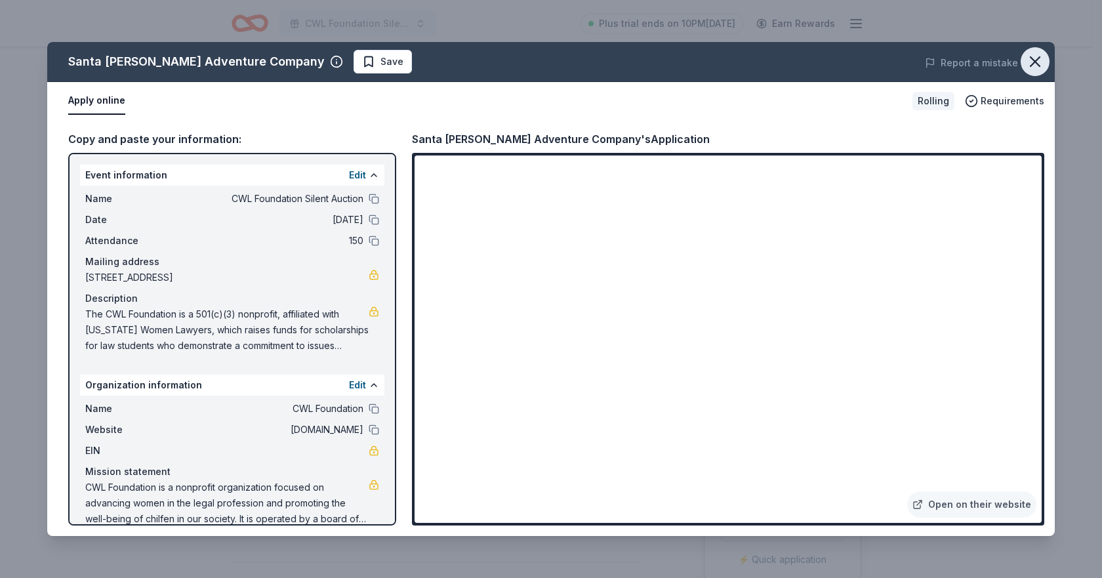
click at [1037, 54] on icon "button" at bounding box center [1035, 61] width 18 height 18
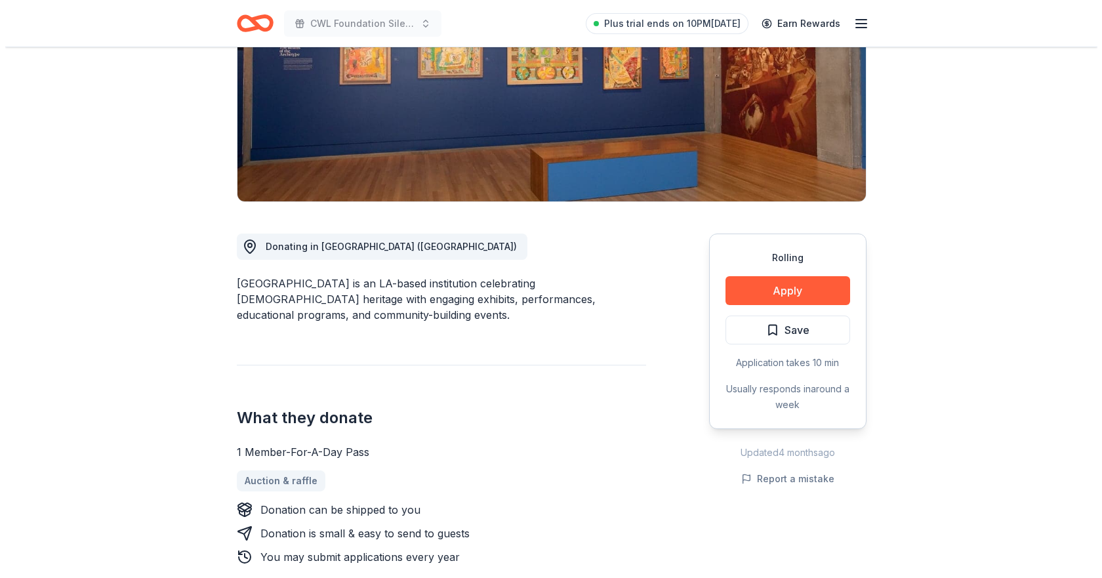
scroll to position [262, 0]
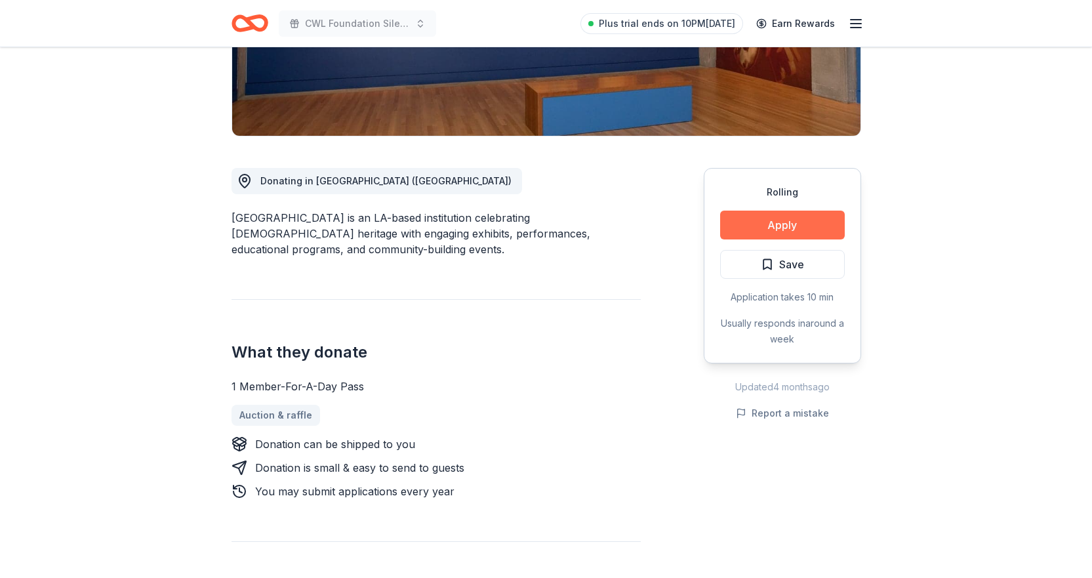
click at [754, 226] on button "Apply" at bounding box center [782, 225] width 125 height 29
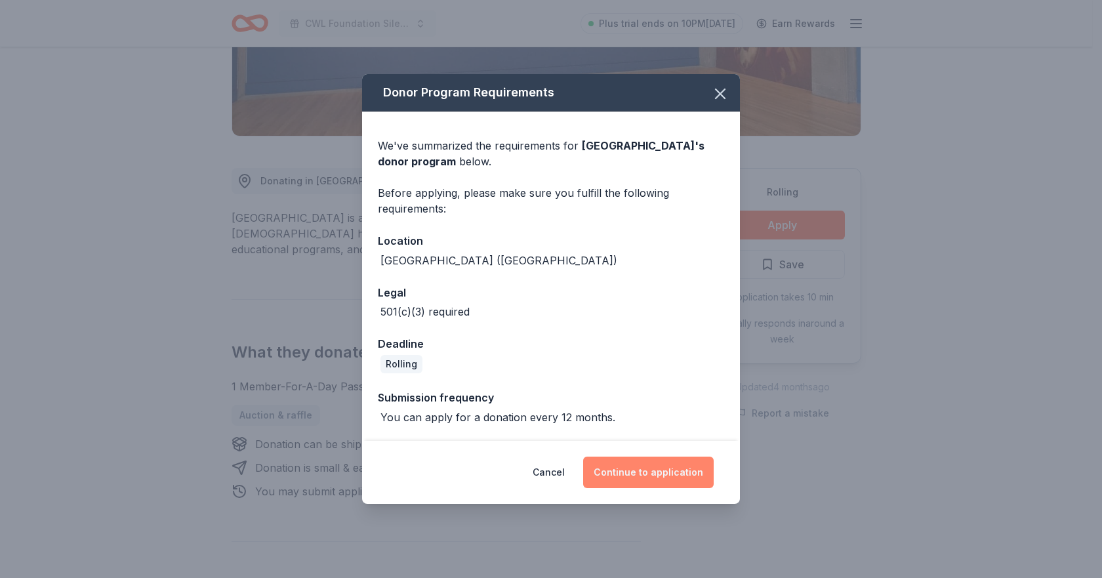
click at [656, 471] on button "Continue to application" at bounding box center [648, 472] width 131 height 31
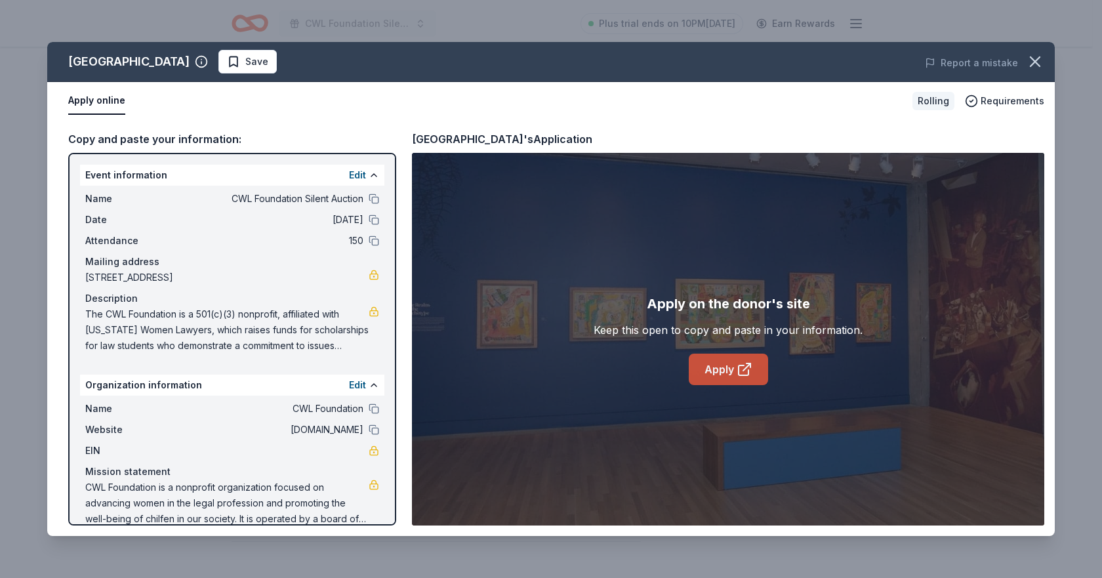
click at [728, 375] on link "Apply" at bounding box center [728, 369] width 79 height 31
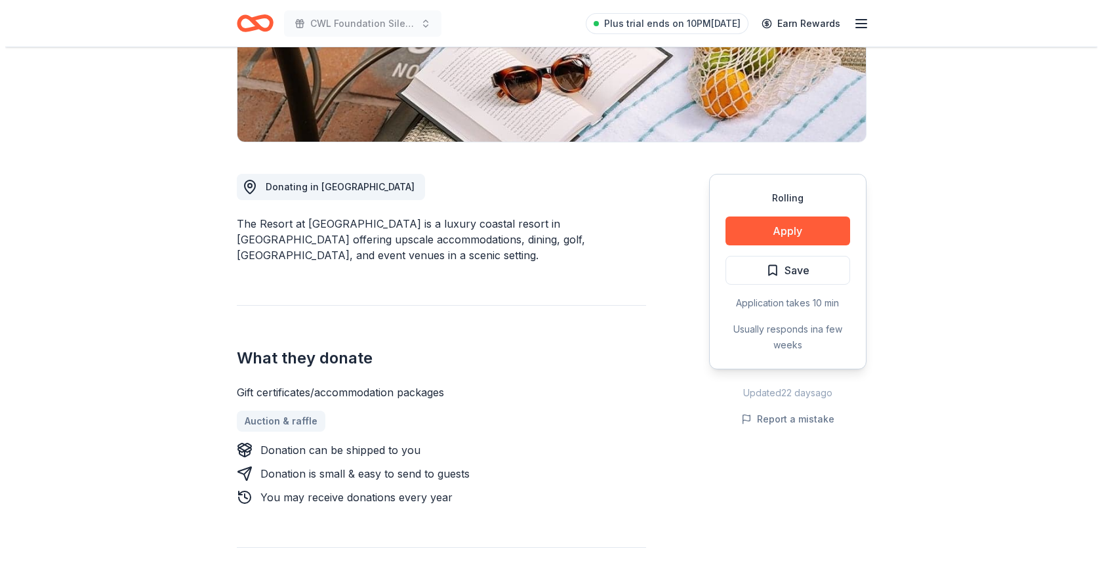
scroll to position [262, 0]
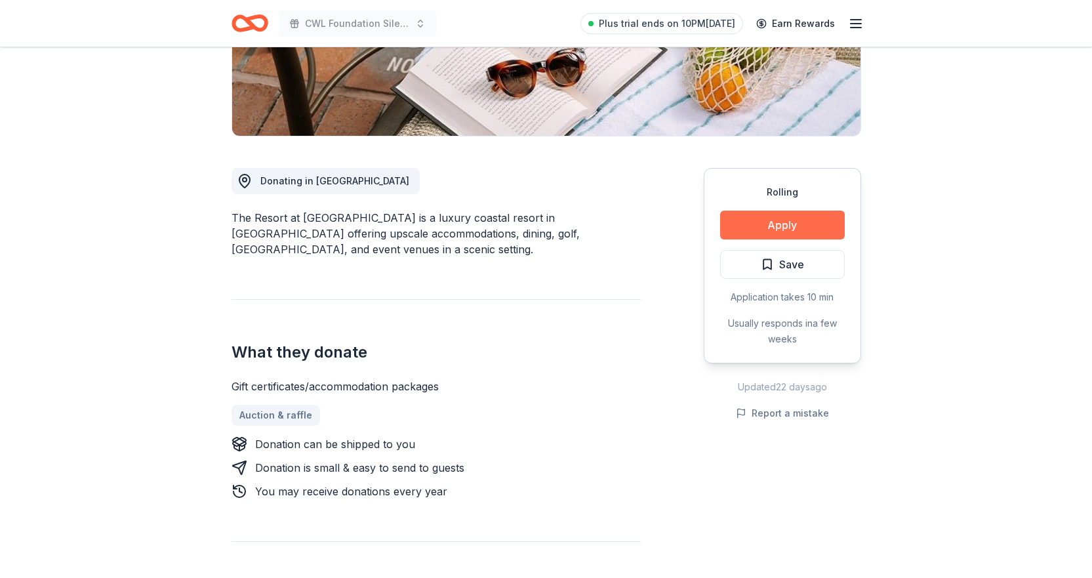
click at [780, 228] on button "Apply" at bounding box center [782, 225] width 125 height 29
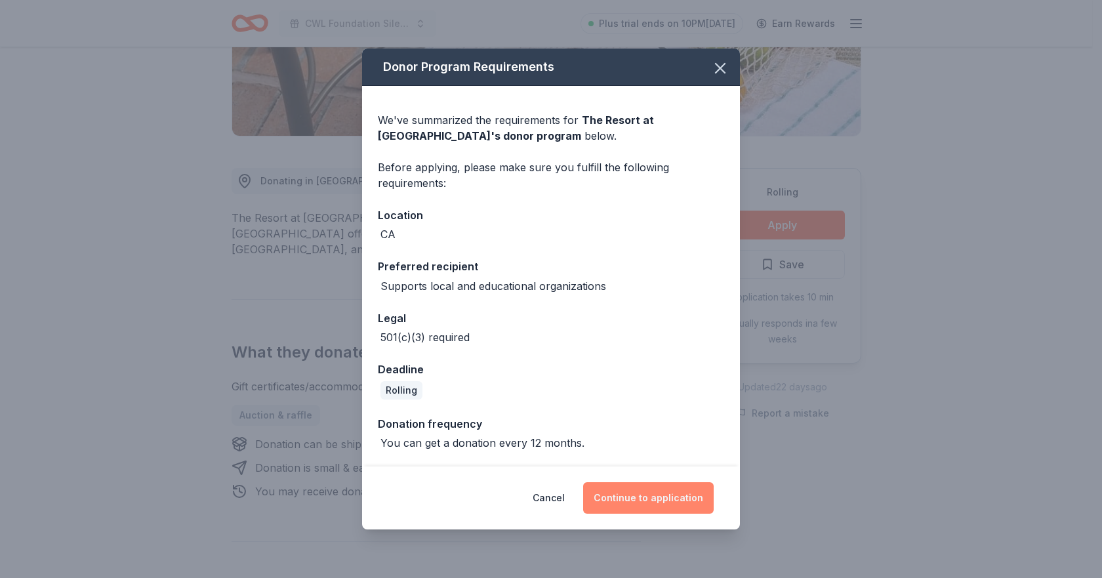
click at [643, 492] on button "Continue to application" at bounding box center [648, 497] width 131 height 31
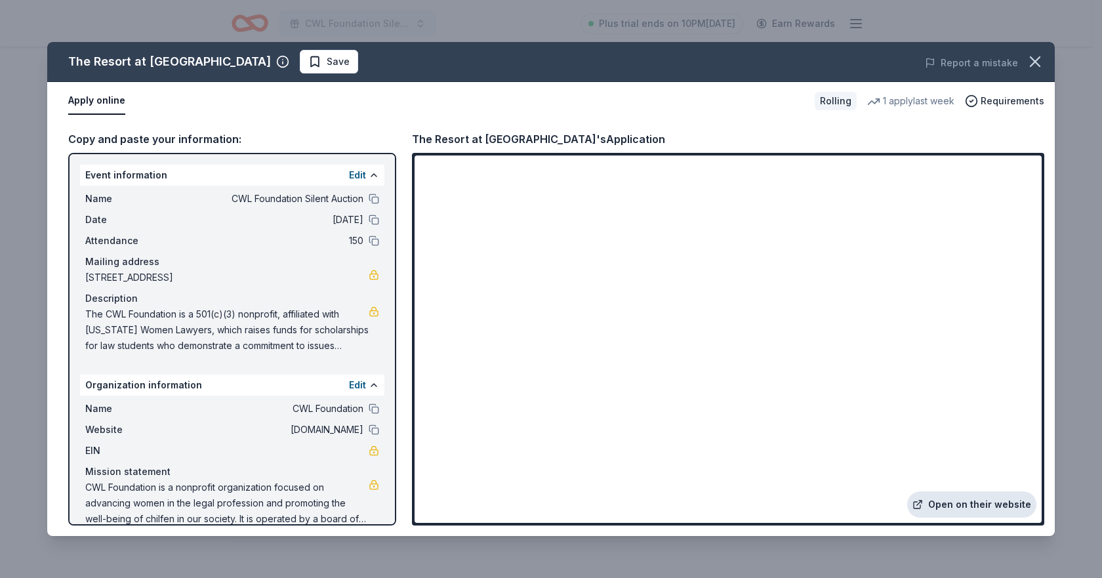
click at [950, 504] on link "Open on their website" at bounding box center [971, 504] width 129 height 26
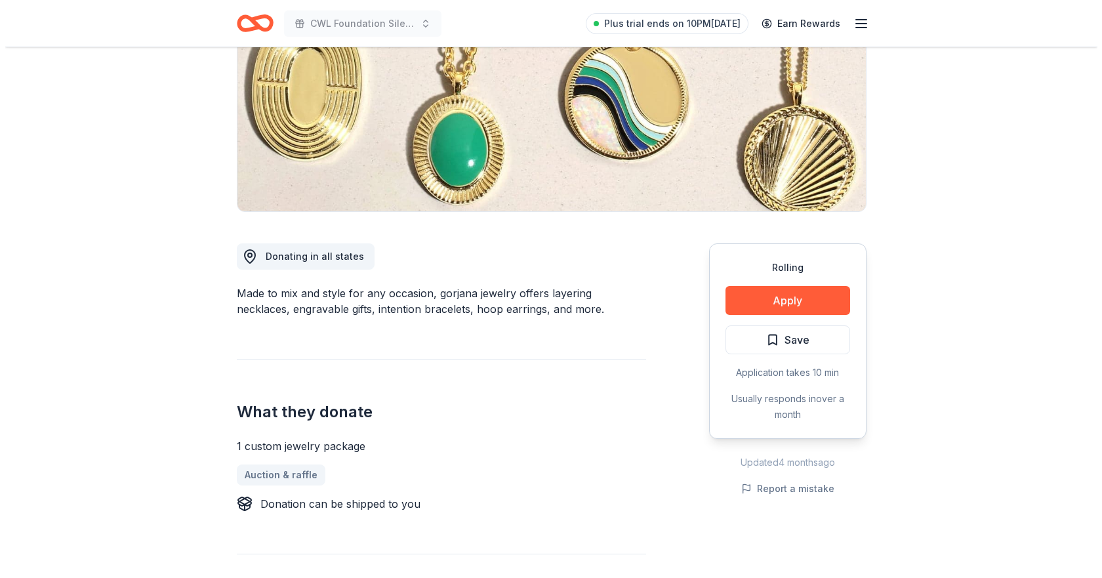
scroll to position [197, 0]
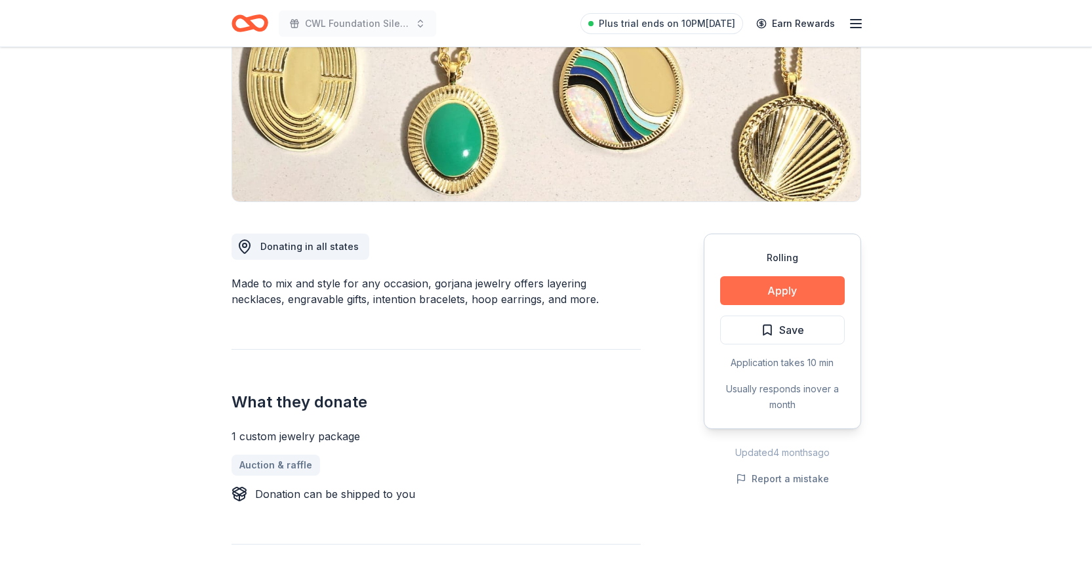
click at [765, 289] on button "Apply" at bounding box center [782, 290] width 125 height 29
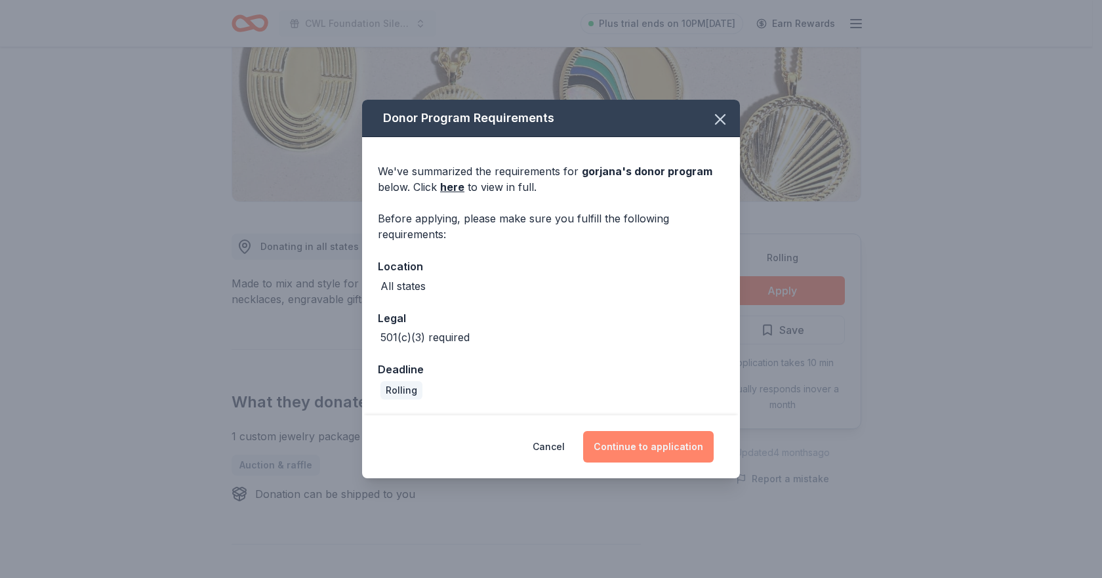
click at [634, 439] on button "Continue to application" at bounding box center [648, 446] width 131 height 31
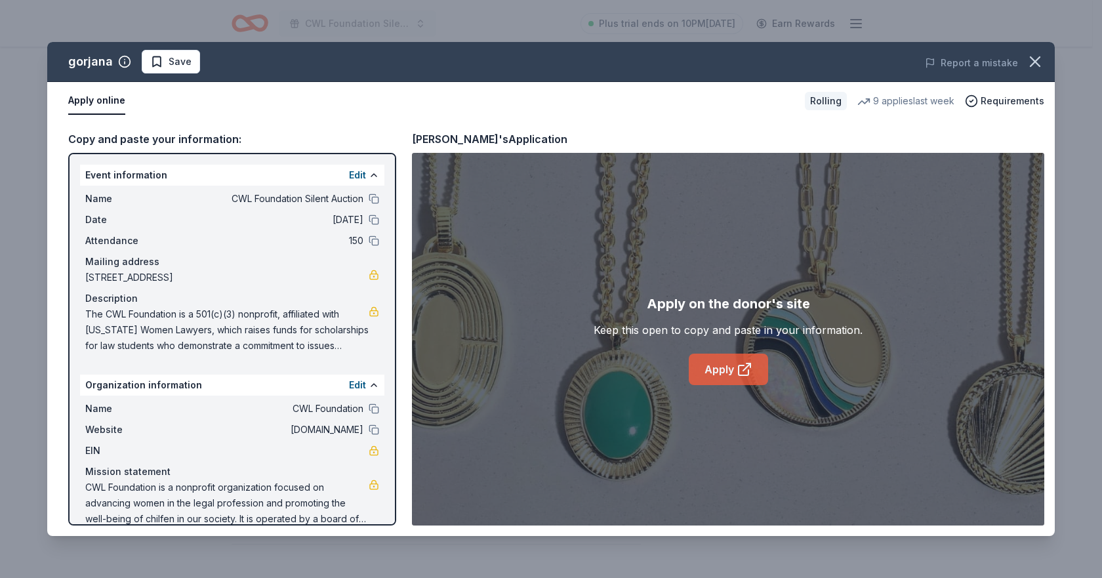
click at [722, 366] on link "Apply" at bounding box center [728, 369] width 79 height 31
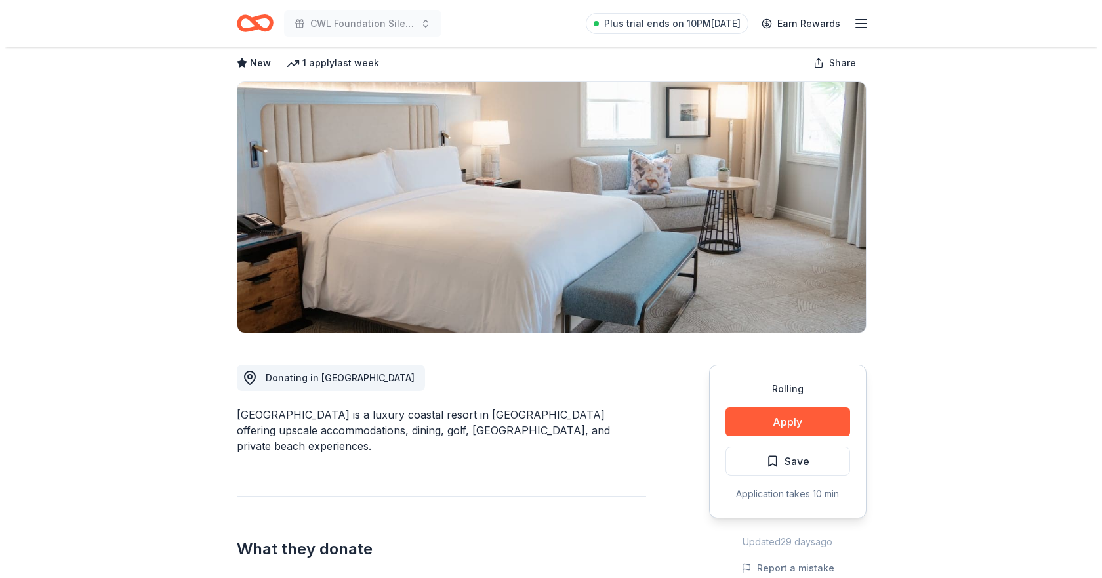
scroll to position [131, 0]
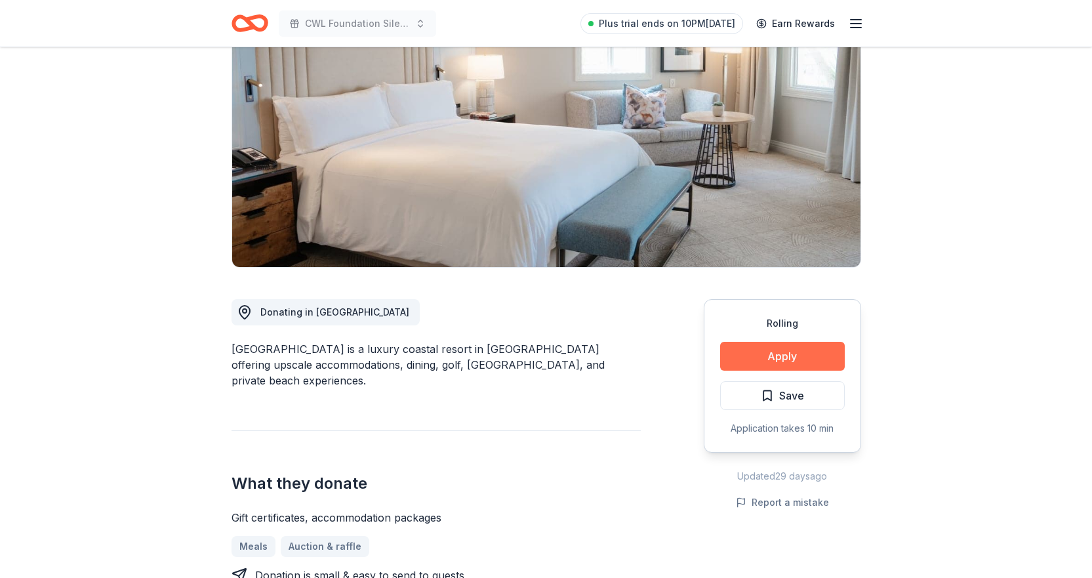
click at [783, 360] on button "Apply" at bounding box center [782, 356] width 125 height 29
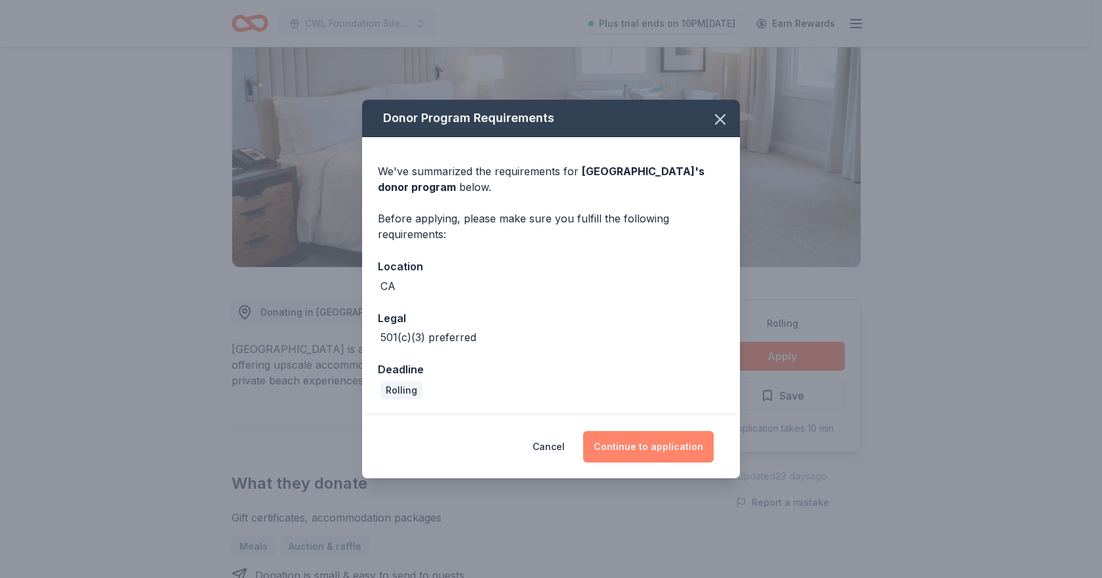
click at [632, 445] on button "Continue to application" at bounding box center [648, 446] width 131 height 31
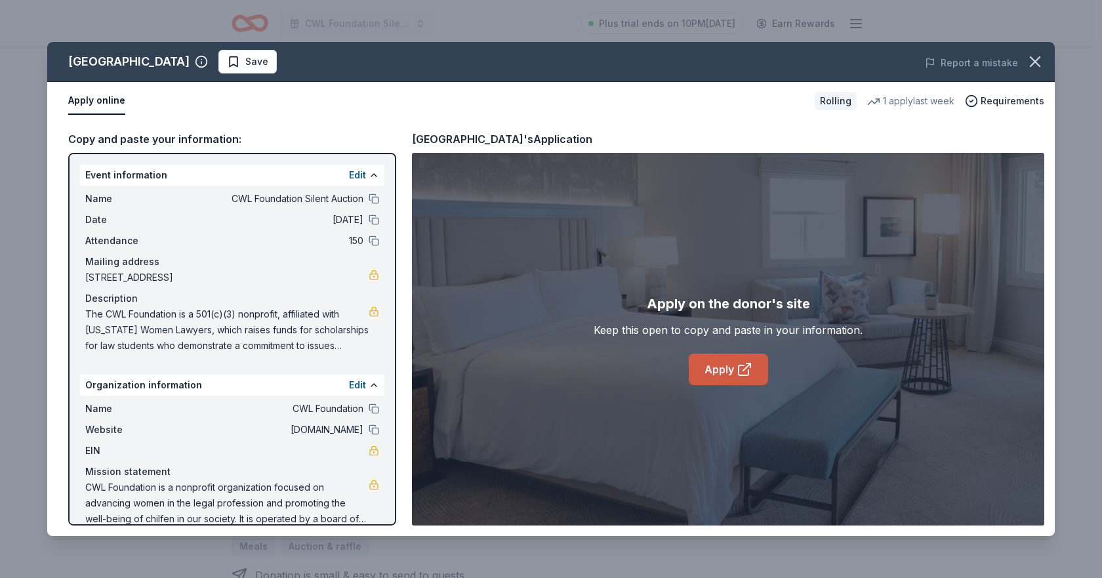
click at [719, 367] on link "Apply" at bounding box center [728, 369] width 79 height 31
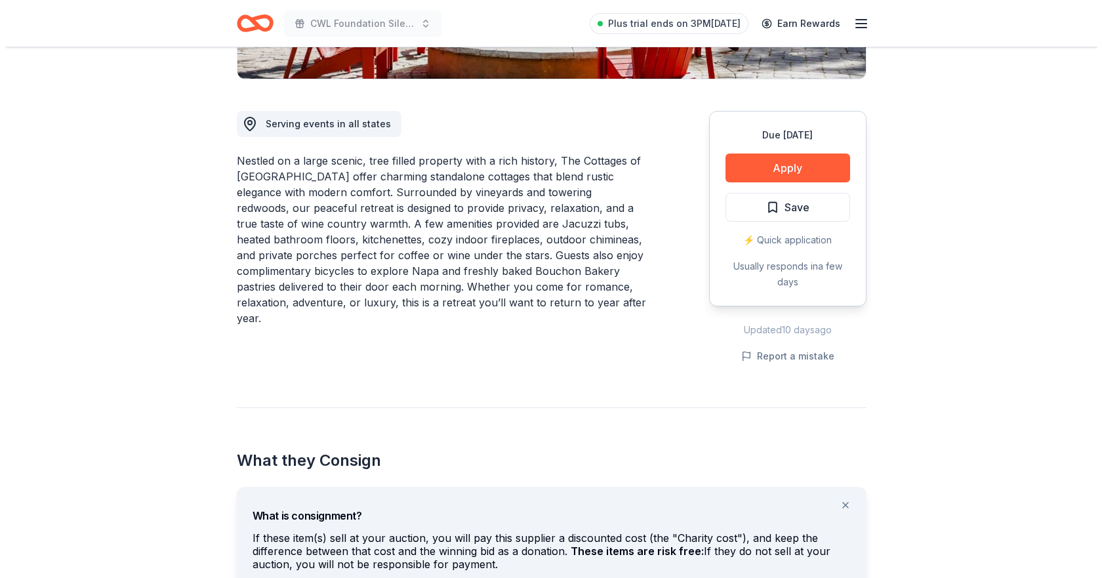
scroll to position [262, 0]
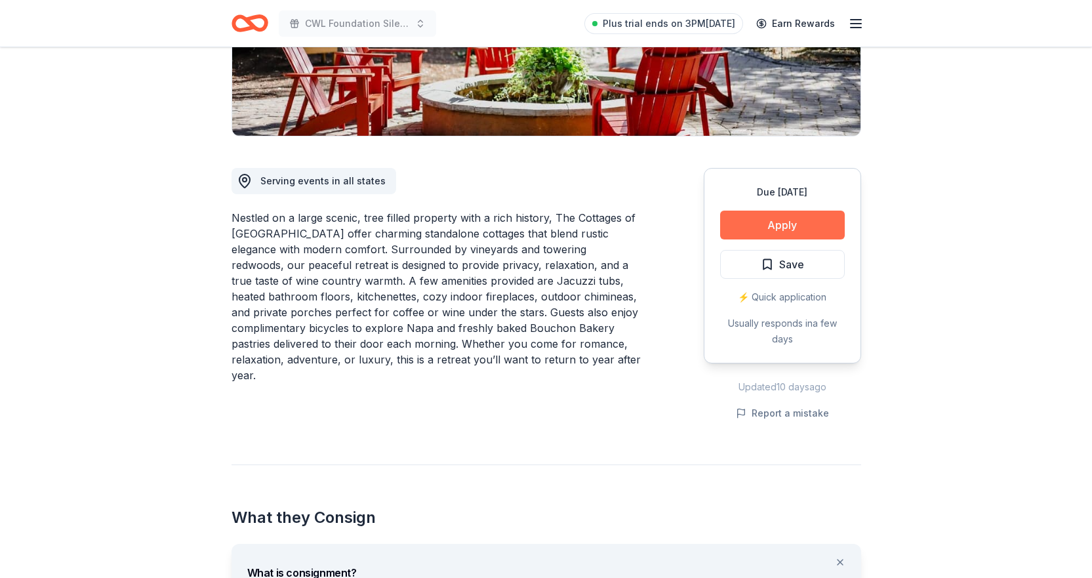
click at [768, 227] on button "Apply" at bounding box center [782, 225] width 125 height 29
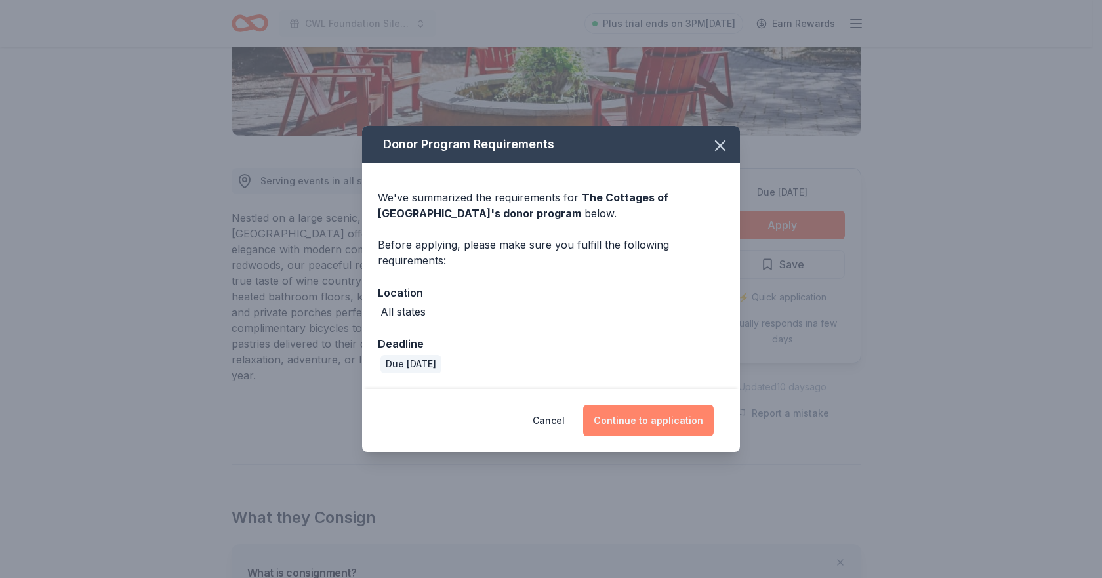
click at [631, 414] on button "Continue to application" at bounding box center [648, 420] width 131 height 31
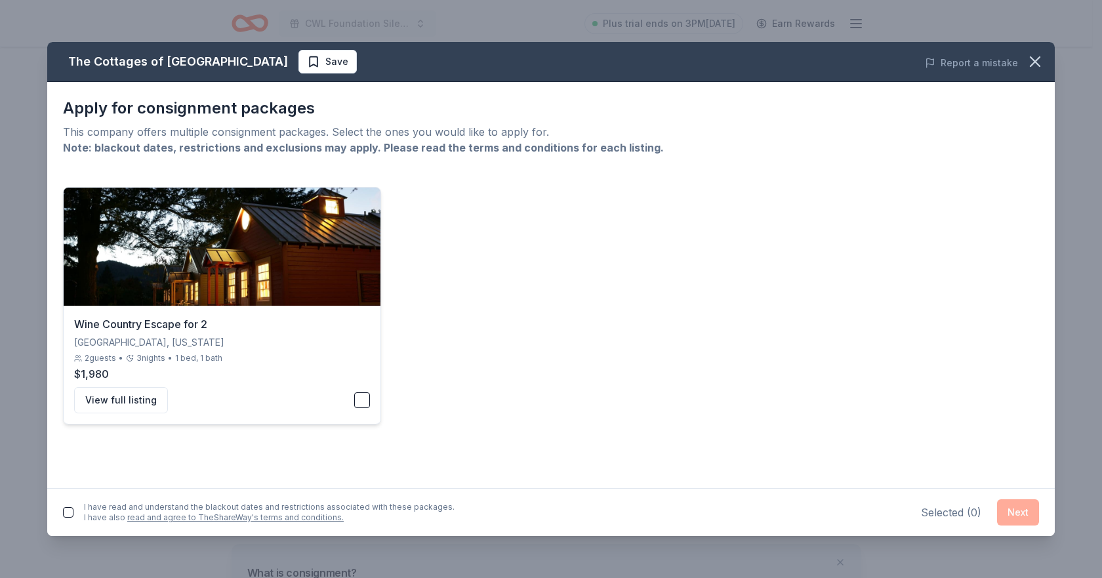
click at [360, 405] on button "button" at bounding box center [362, 400] width 16 height 16
click at [144, 401] on button "View full listing" at bounding box center [121, 400] width 94 height 26
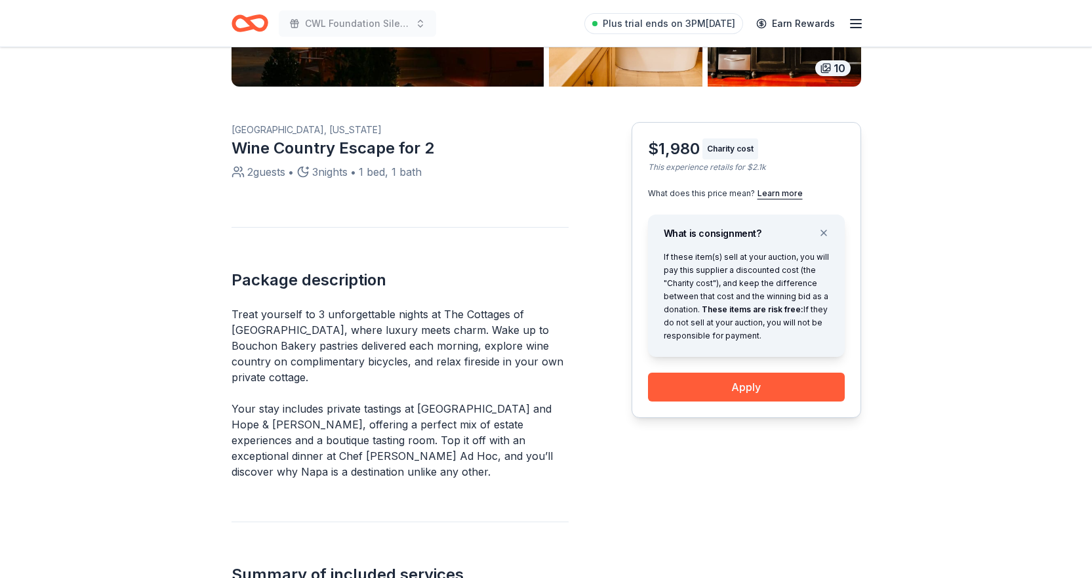
scroll to position [394, 0]
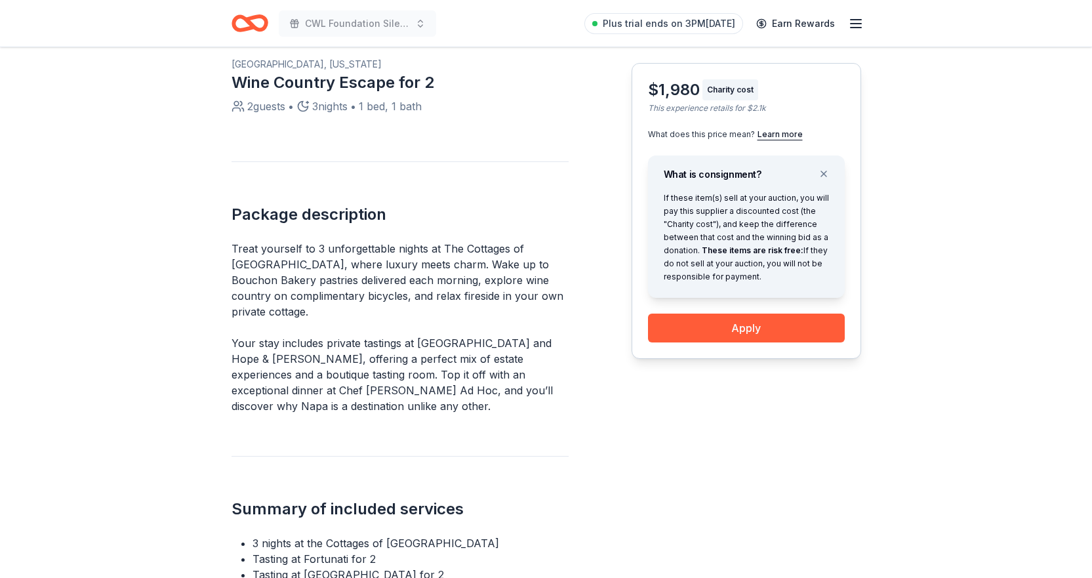
click at [264, 249] on p "Treat yourself to 3 unforgettable nights at The Cottages of [GEOGRAPHIC_DATA], …" at bounding box center [400, 280] width 337 height 79
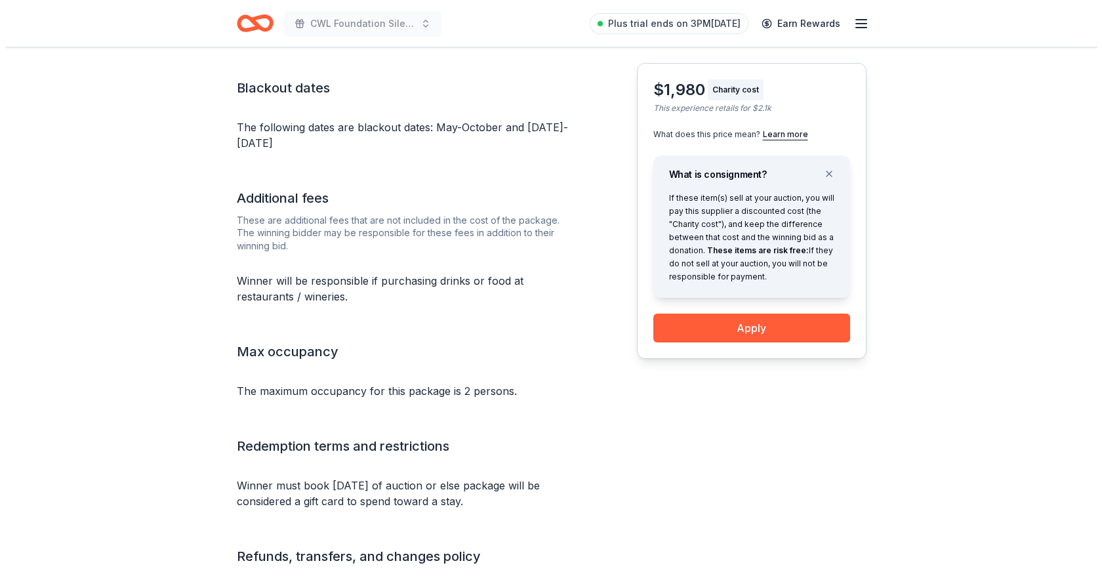
scroll to position [1050, 0]
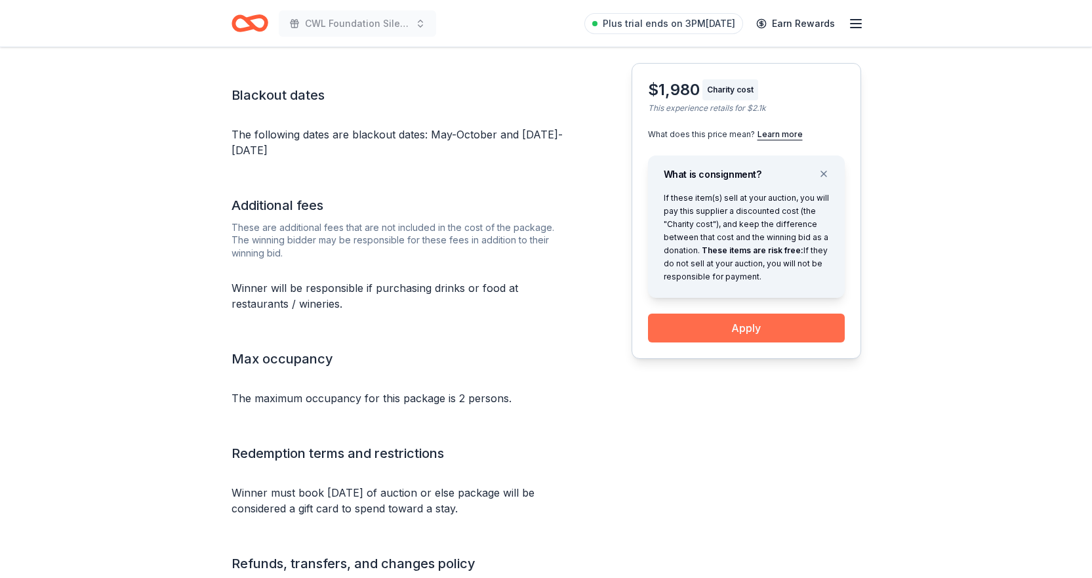
click at [731, 330] on button "Apply" at bounding box center [746, 328] width 197 height 29
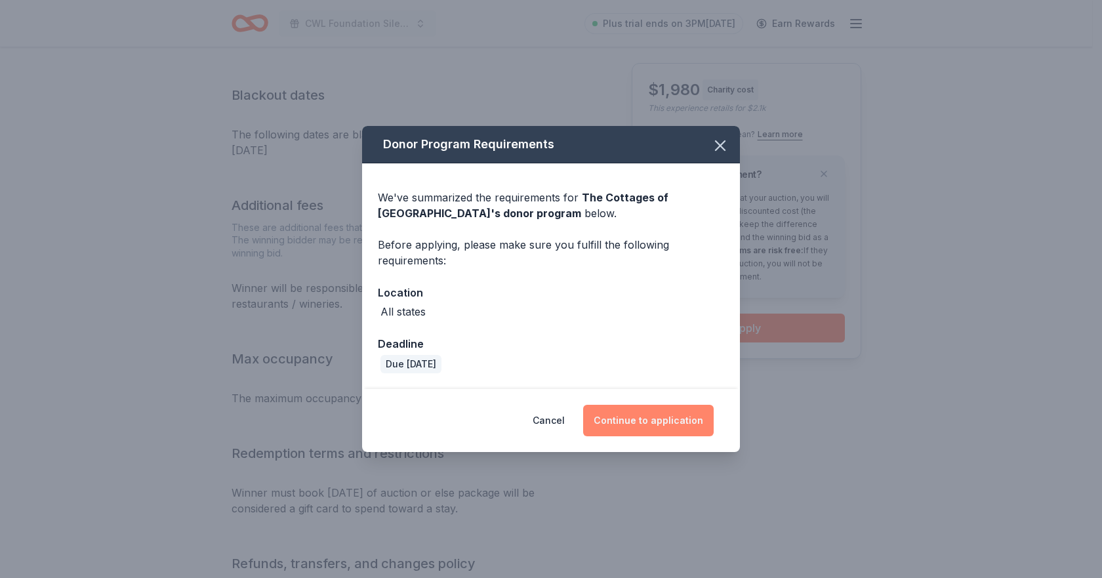
click at [634, 419] on button "Continue to application" at bounding box center [648, 420] width 131 height 31
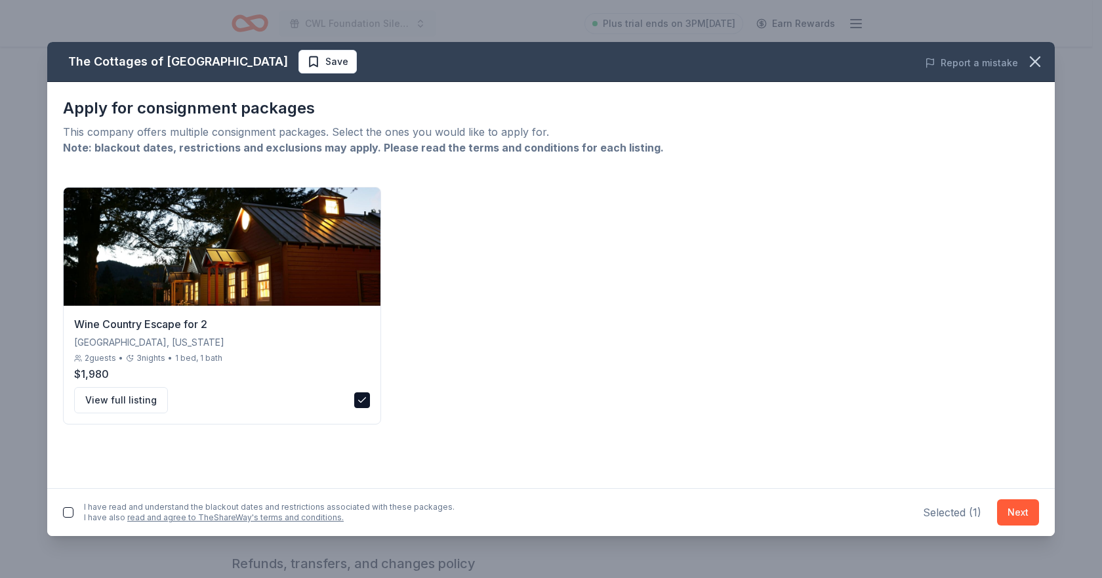
click at [72, 508] on button "button" at bounding box center [68, 512] width 10 height 10
click at [1013, 506] on button "Next" at bounding box center [1018, 512] width 42 height 26
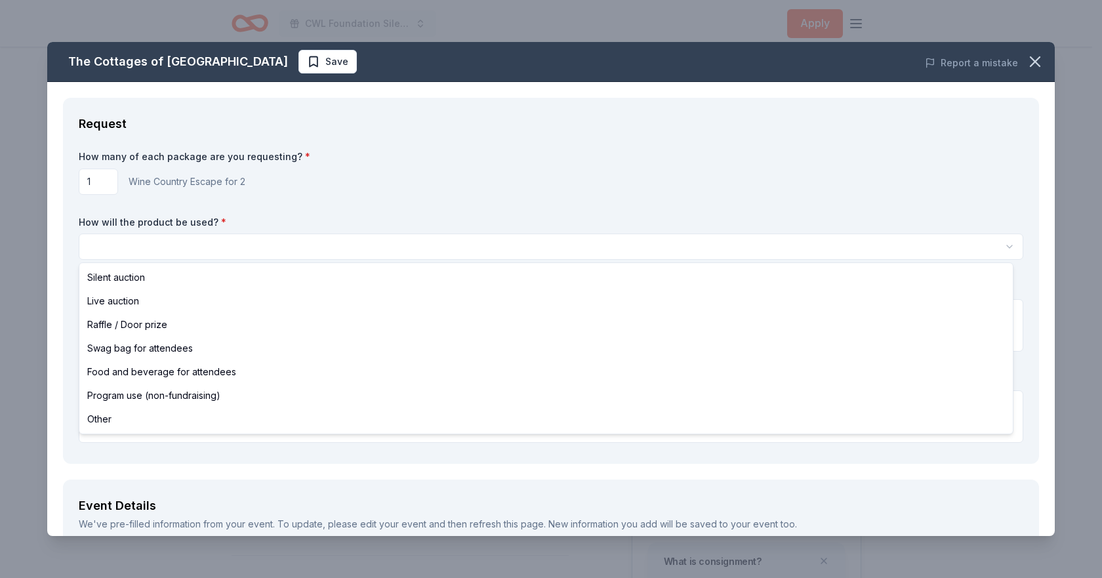
scroll to position [0, 0]
click at [179, 244] on html "CWL Foundation Silent Auction Apply Back to The Cottages of Napa Valley 10 Napa…" at bounding box center [551, 289] width 1102 height 578
select select "silentAuction"
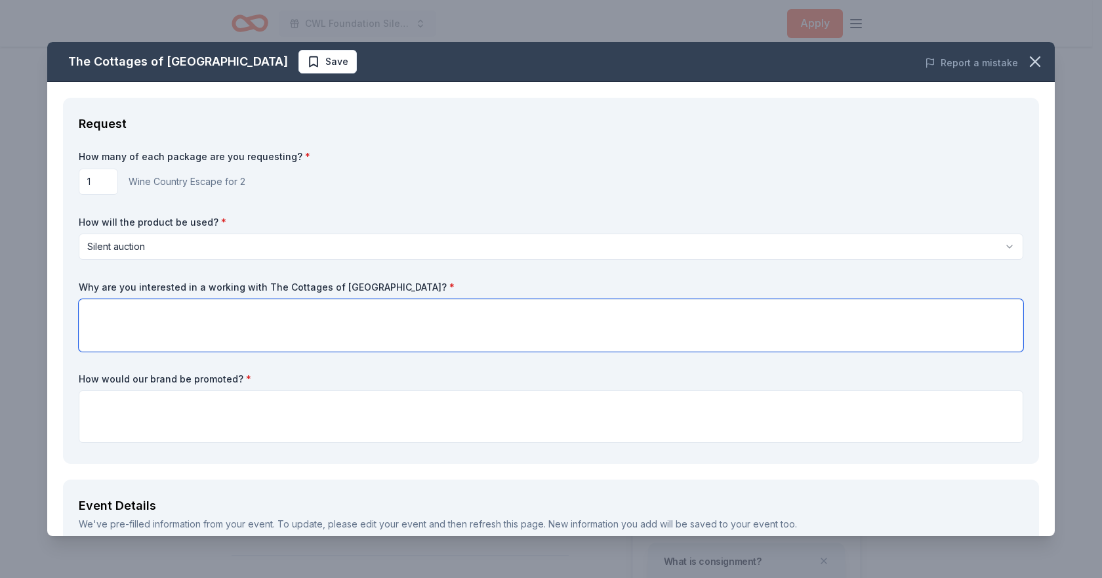
click at [110, 318] on textarea at bounding box center [551, 325] width 945 height 52
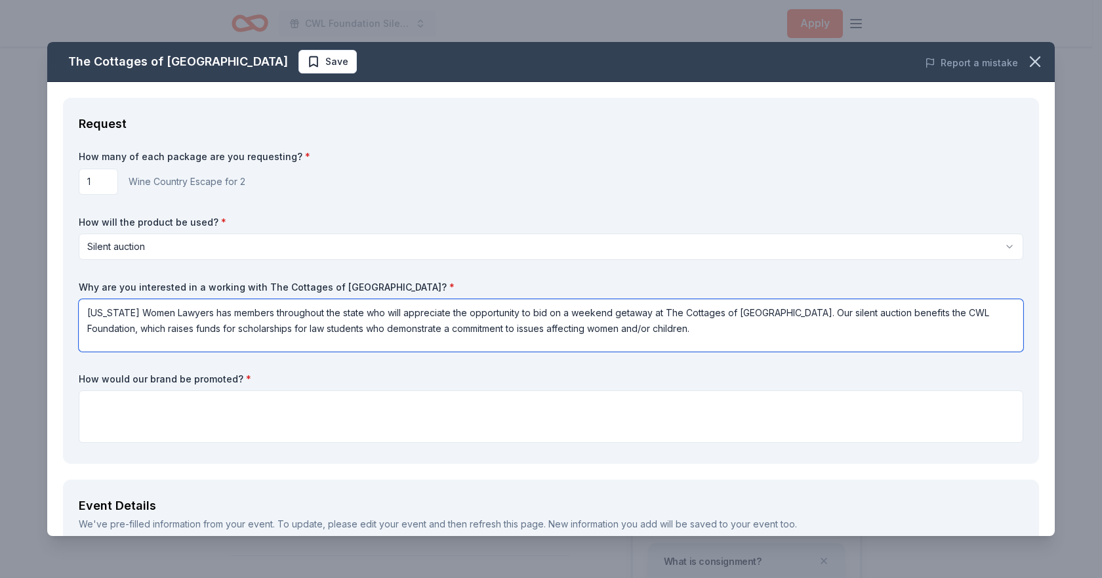
type textarea "California Women Lawyers has members throughout the state who will appreciate t…"
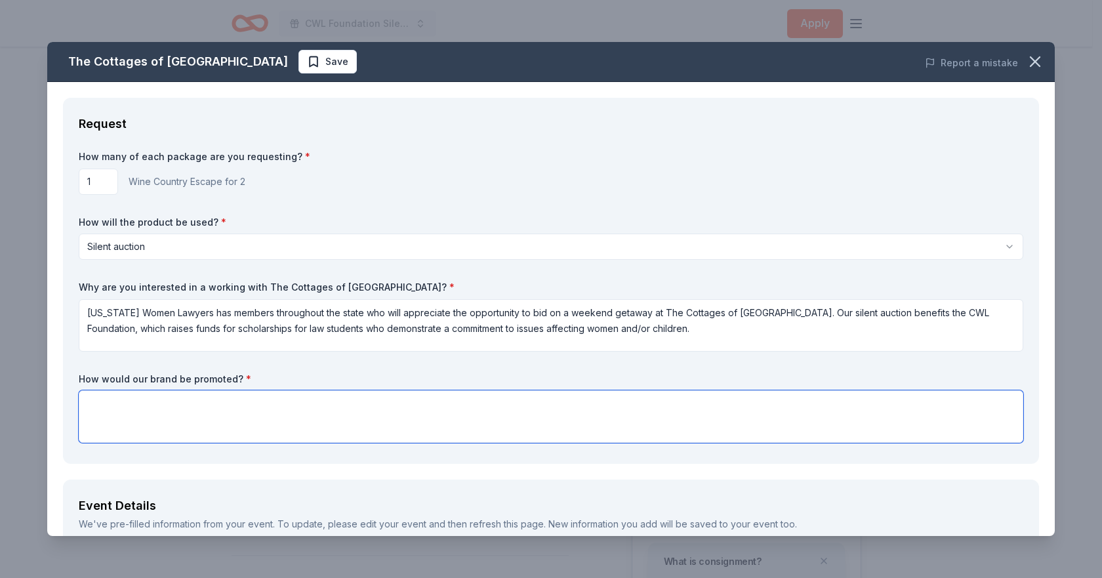
click at [152, 401] on textarea at bounding box center [551, 416] width 945 height 52
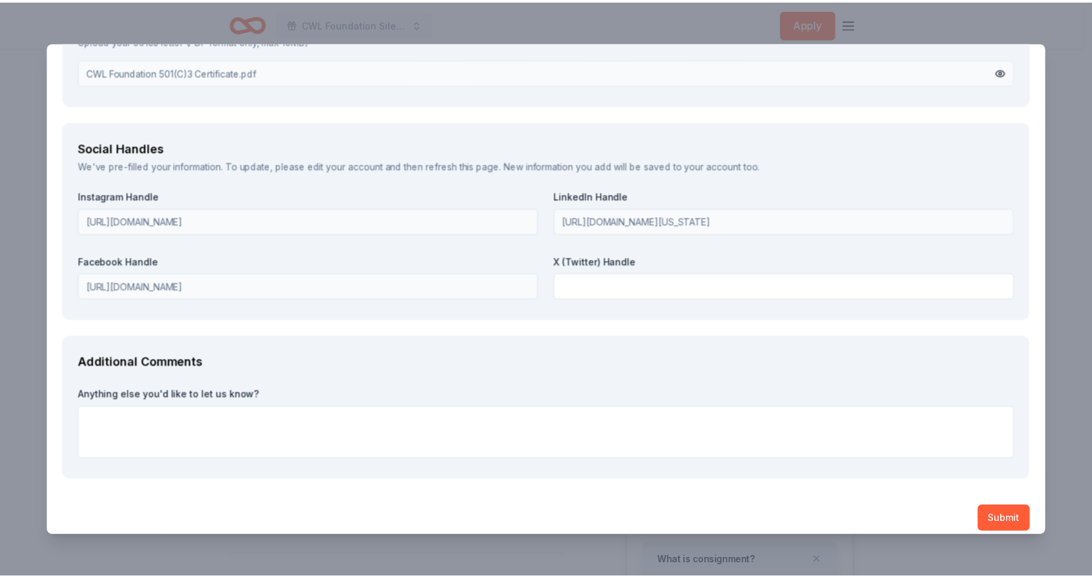
scroll to position [1431, 0]
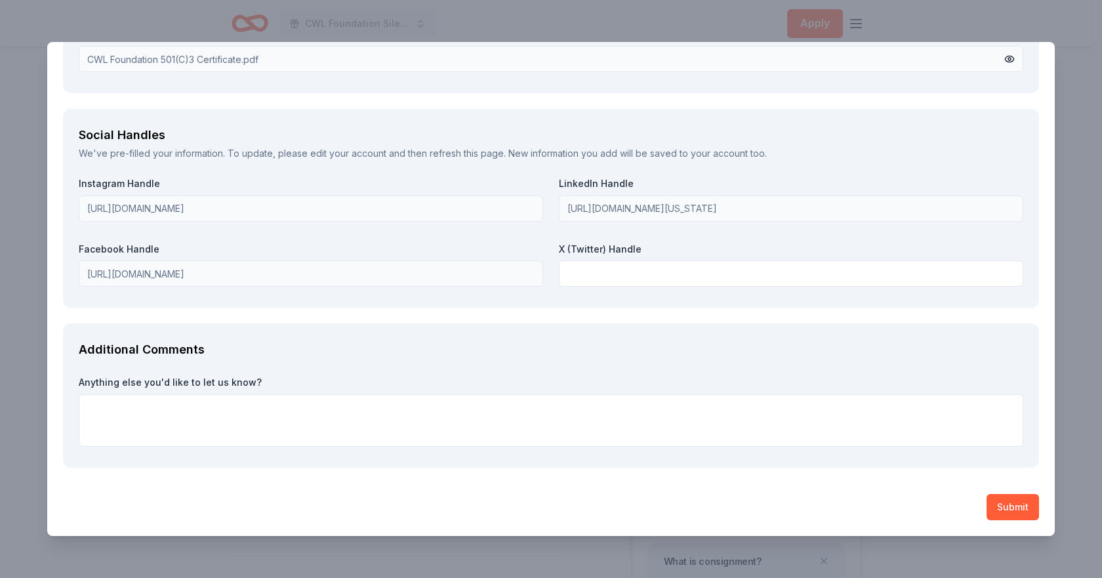
type textarea "The Cottages of Napa Valley will be recognized in promotional materials at the …"
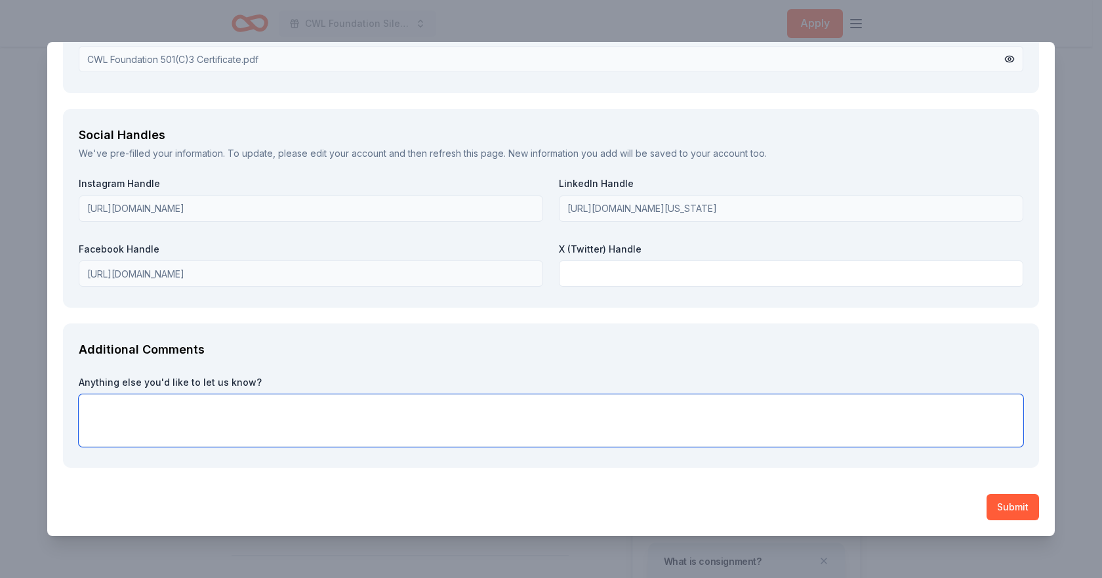
click at [195, 409] on textarea at bounding box center [551, 420] width 945 height 52
type textarea "Thank you for your consideration!"
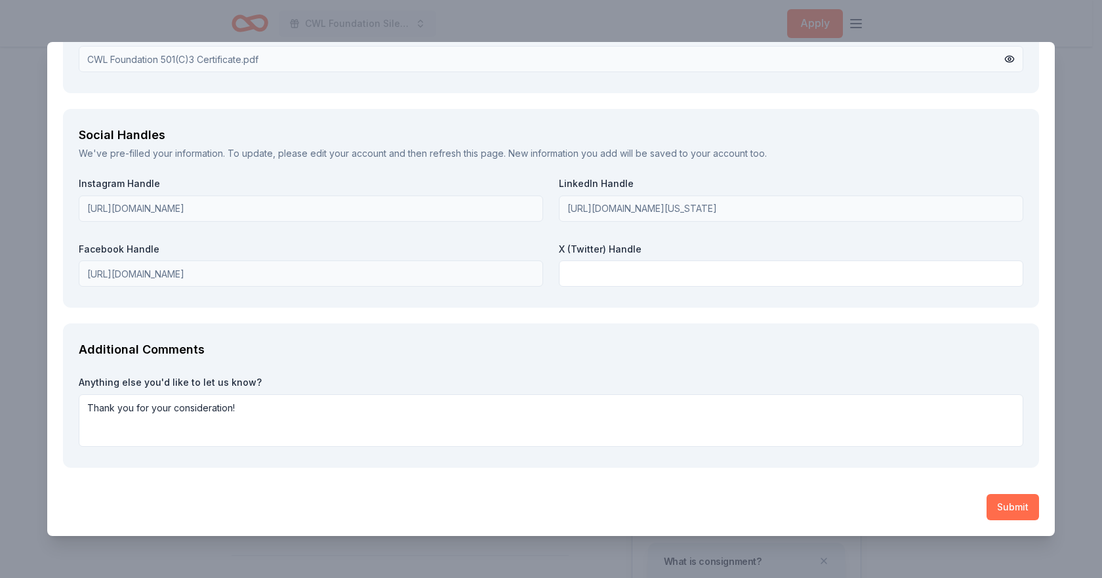
click at [996, 507] on button "Submit" at bounding box center [1013, 507] width 52 height 26
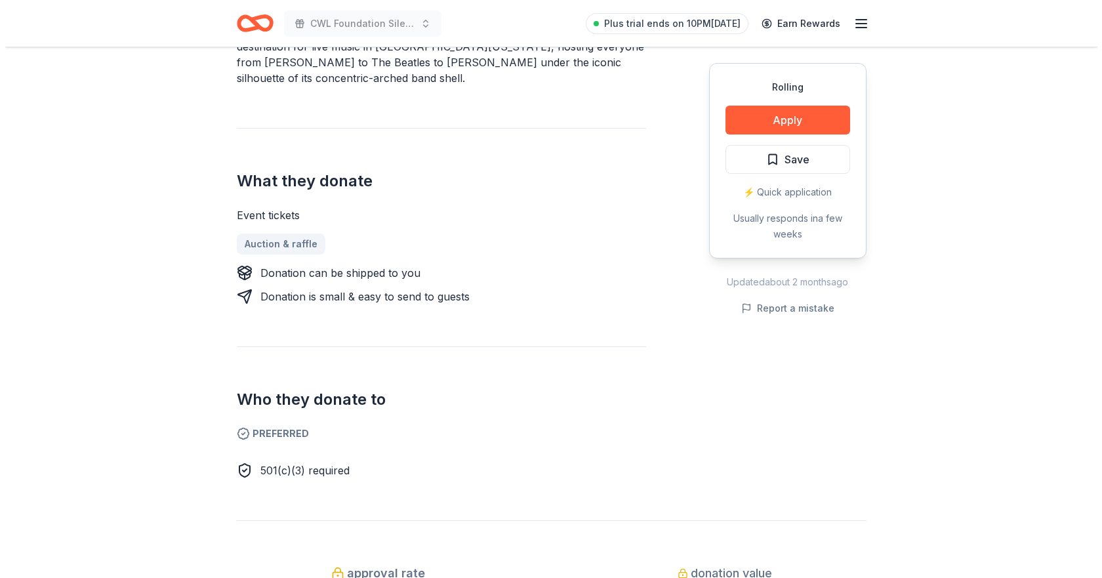
scroll to position [262, 0]
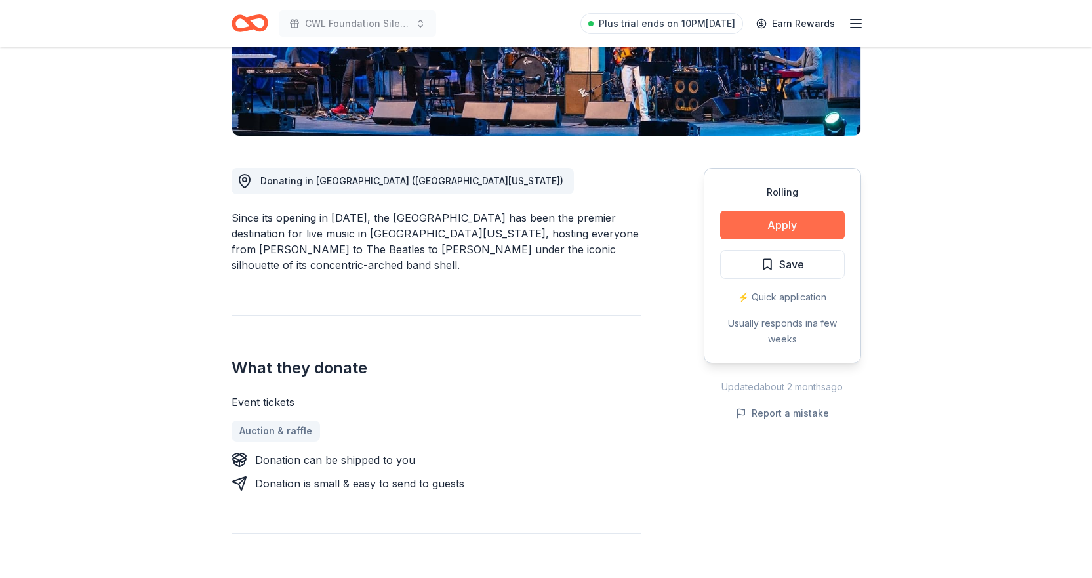
click at [785, 221] on button "Apply" at bounding box center [782, 225] width 125 height 29
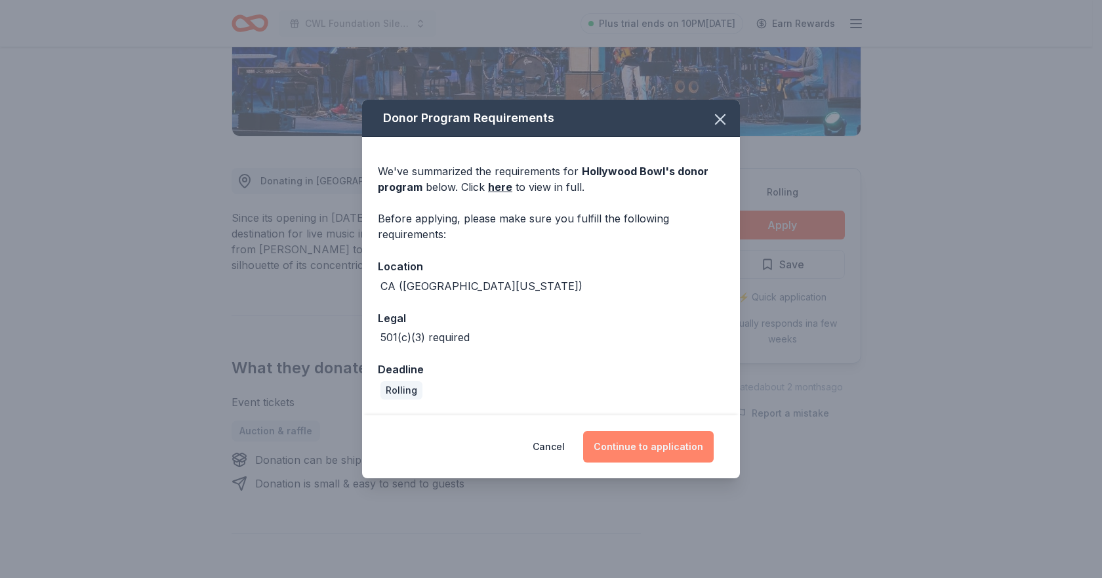
click at [639, 444] on button "Continue to application" at bounding box center [648, 446] width 131 height 31
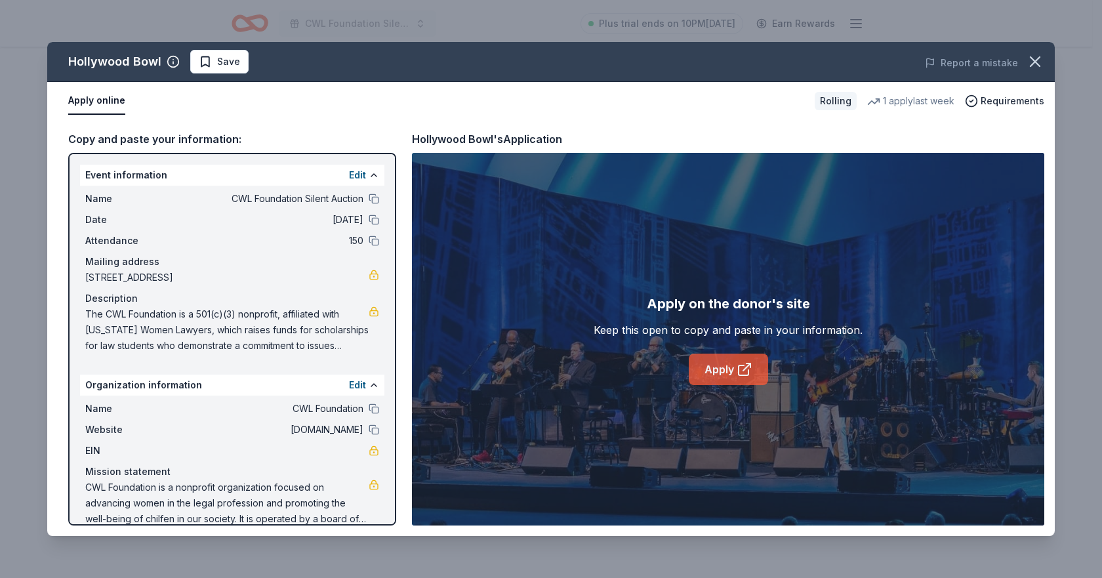
click at [719, 362] on link "Apply" at bounding box center [728, 369] width 79 height 31
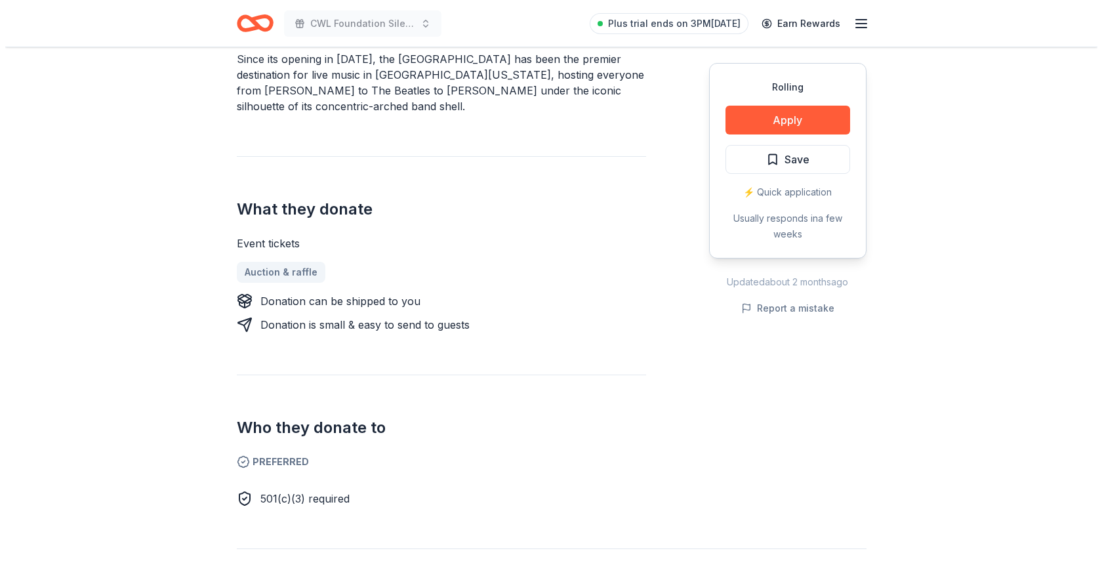
scroll to position [394, 0]
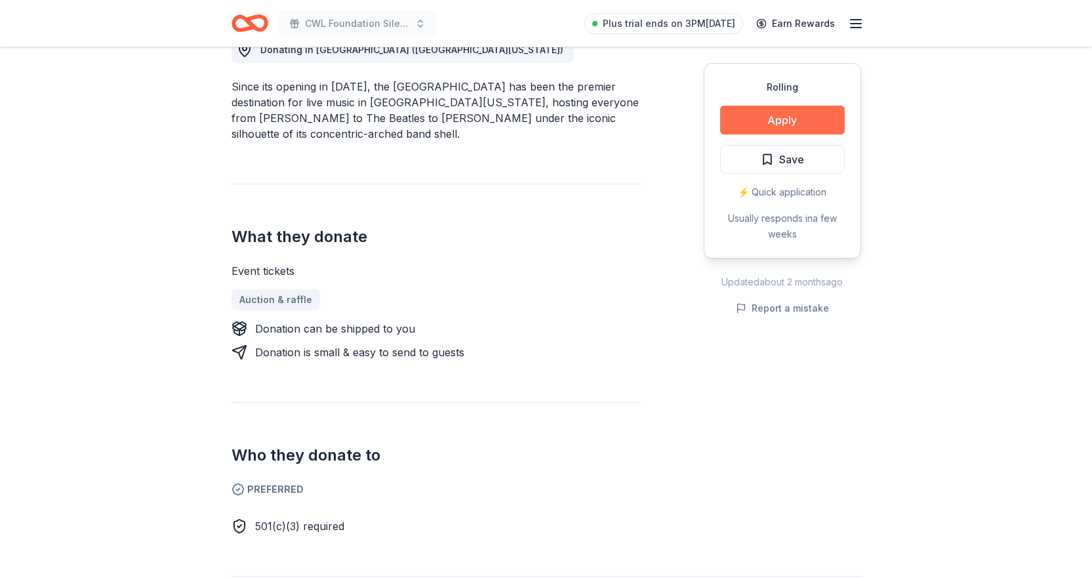
click at [783, 120] on button "Apply" at bounding box center [782, 120] width 125 height 29
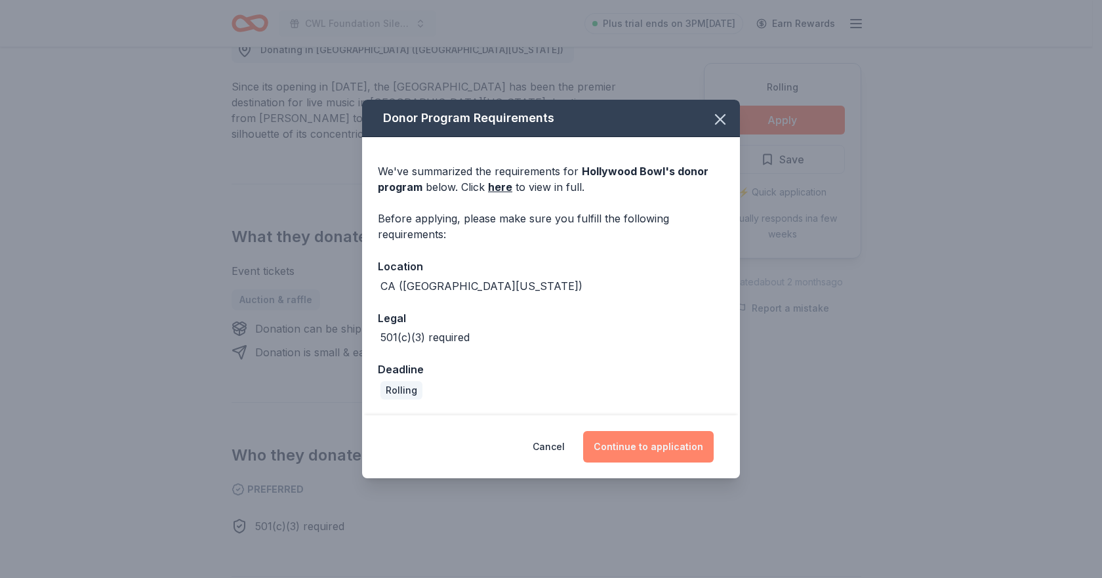
click at [622, 449] on button "Continue to application" at bounding box center [648, 446] width 131 height 31
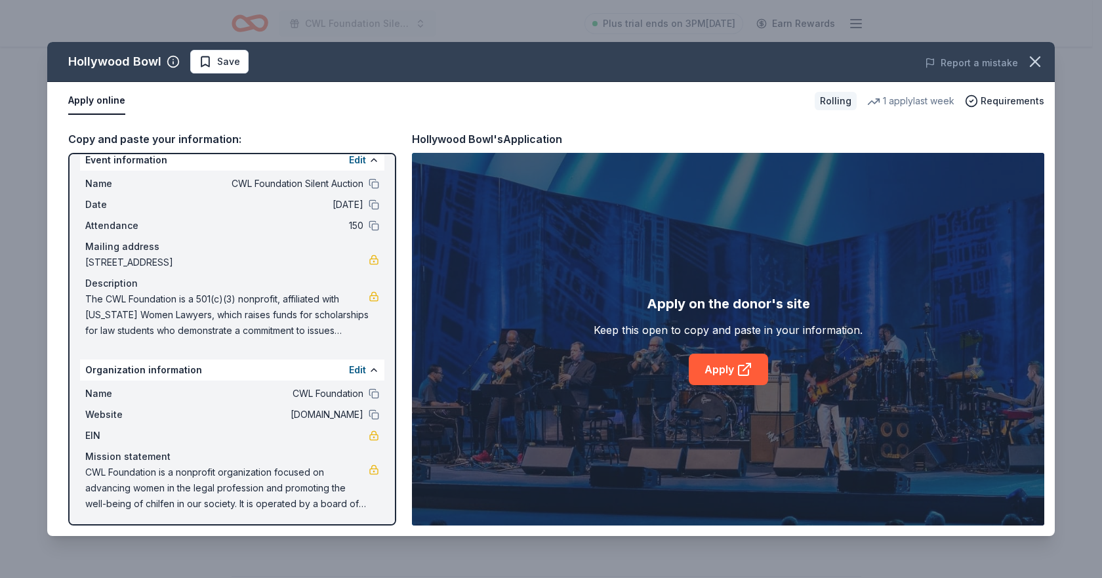
scroll to position [18, 0]
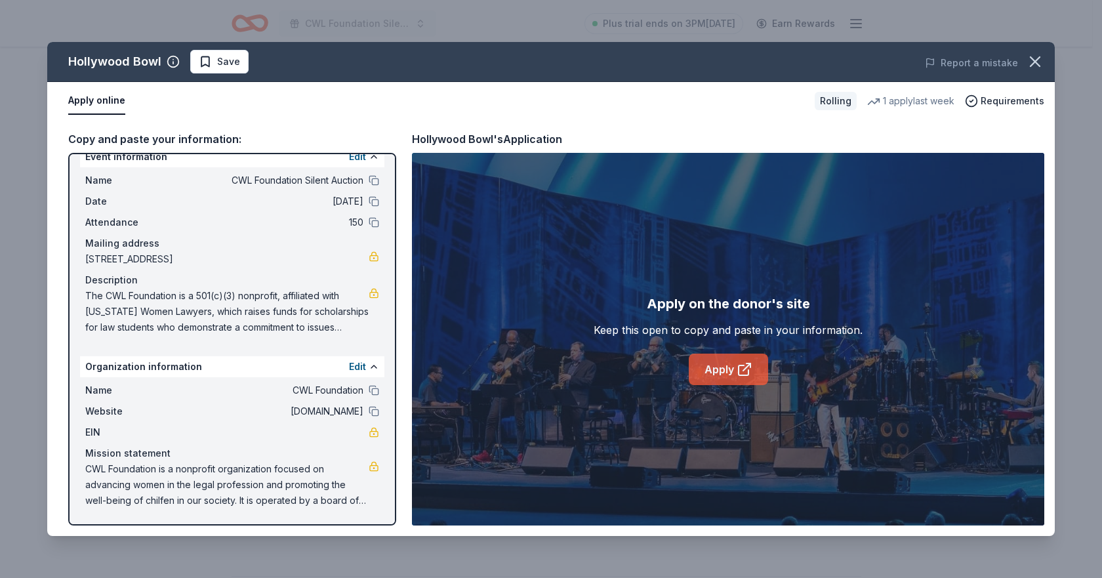
click at [716, 367] on link "Apply" at bounding box center [728, 369] width 79 height 31
